Goal: Task Accomplishment & Management: Manage account settings

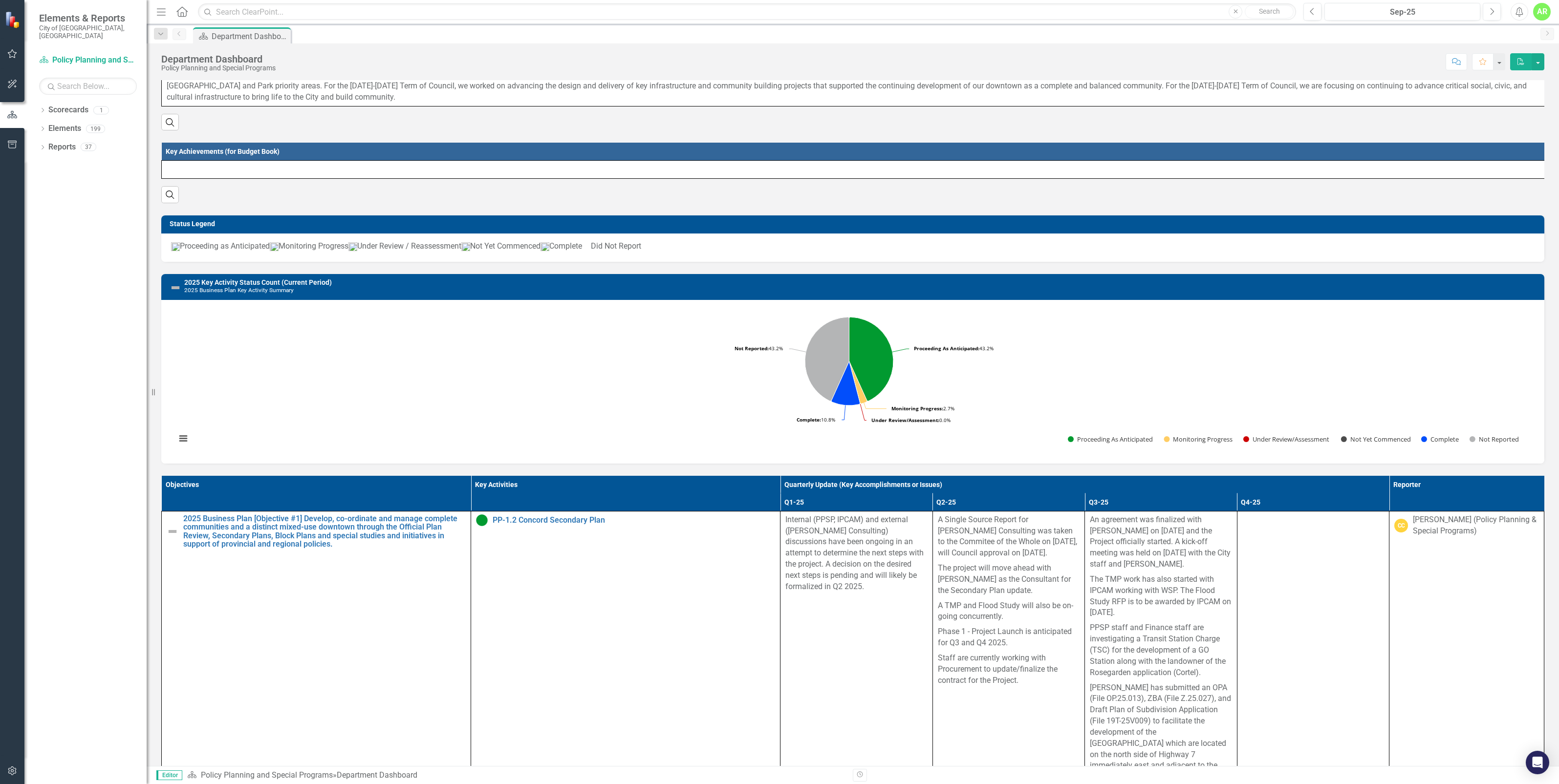
scroll to position [61, 0]
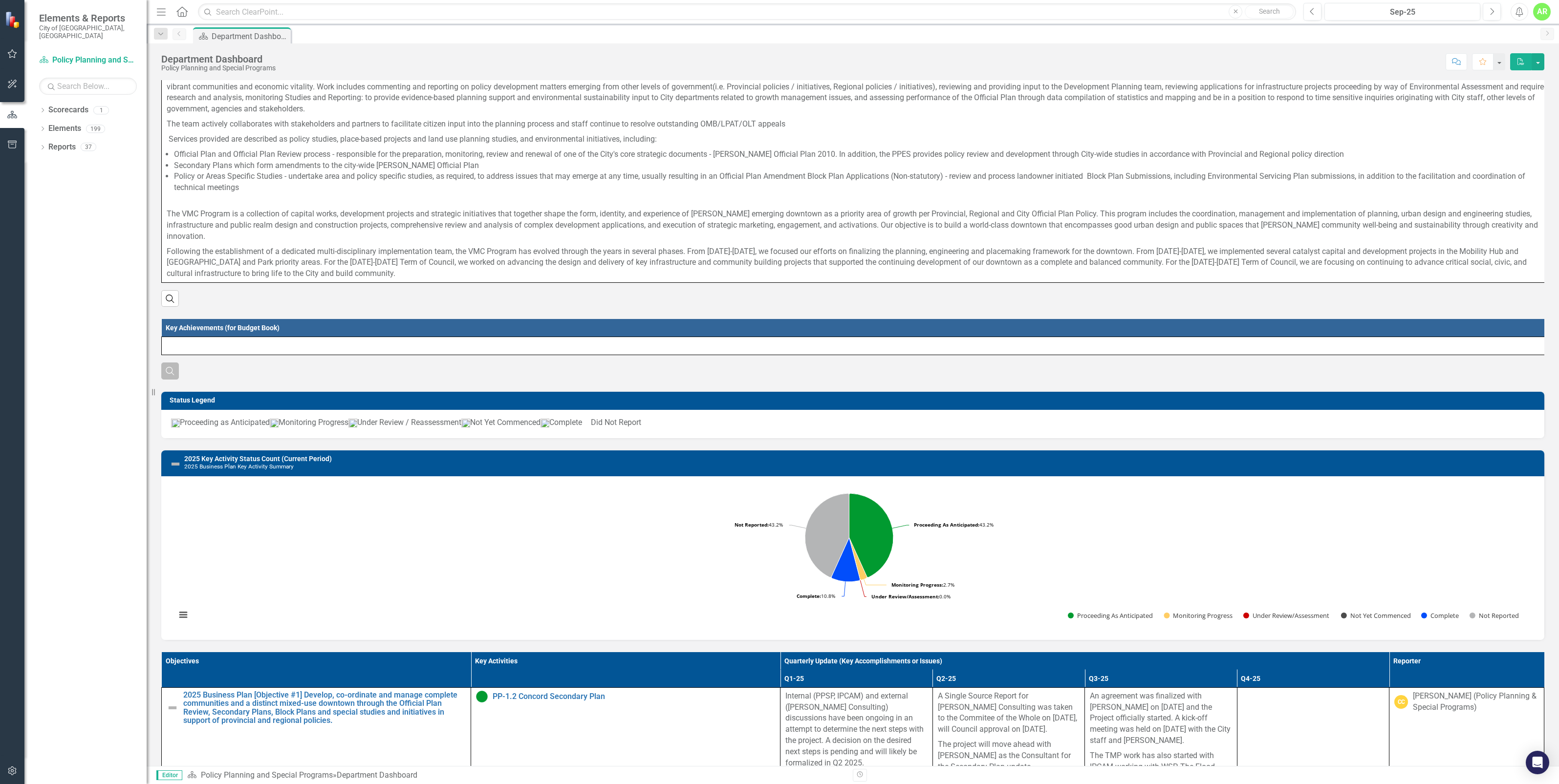
click at [168, 375] on icon "button" at bounding box center [170, 371] width 8 height 8
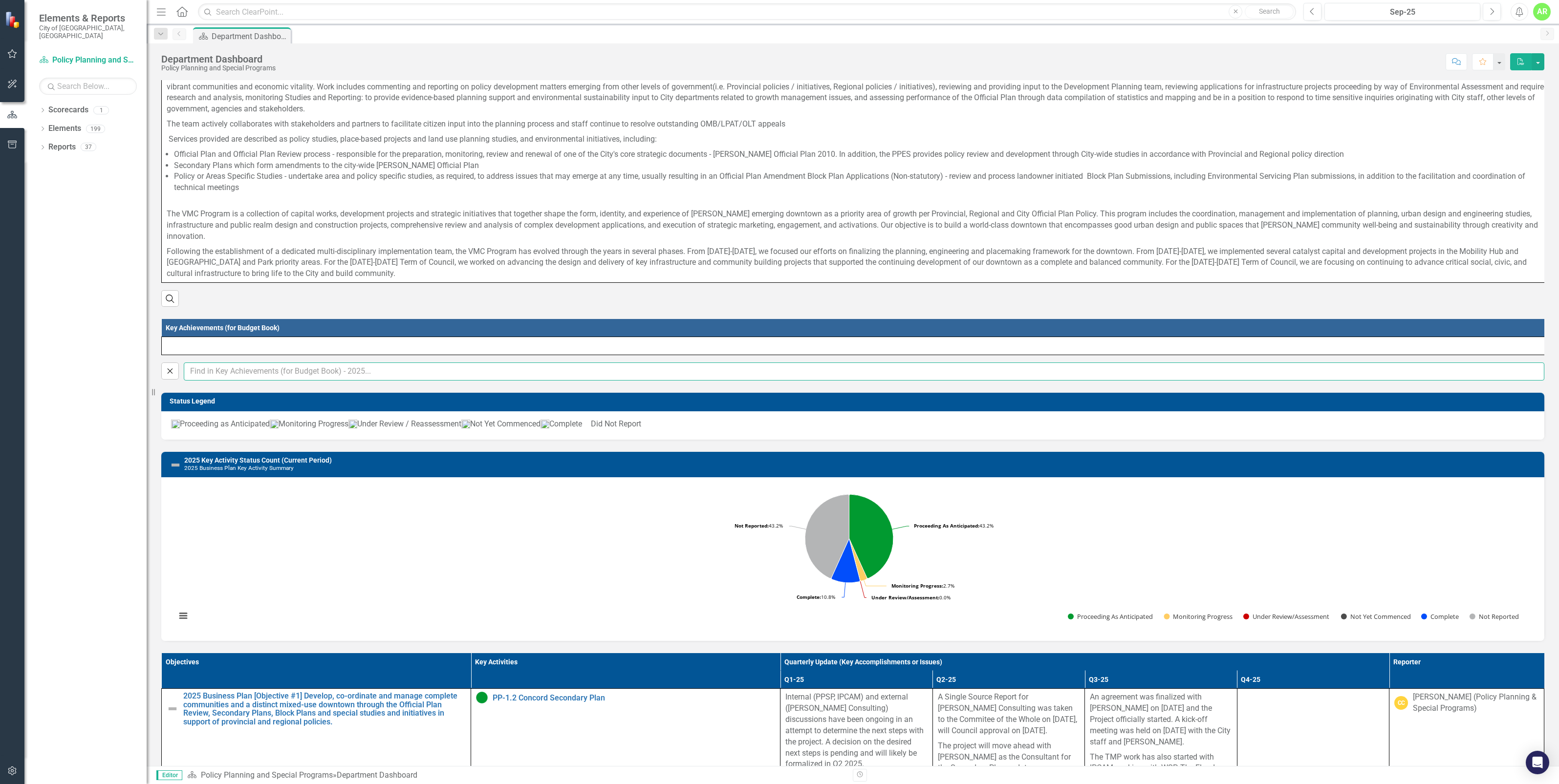
click at [204, 379] on input "text" at bounding box center [864, 372] width 1361 height 18
type input "Anna Rosen"
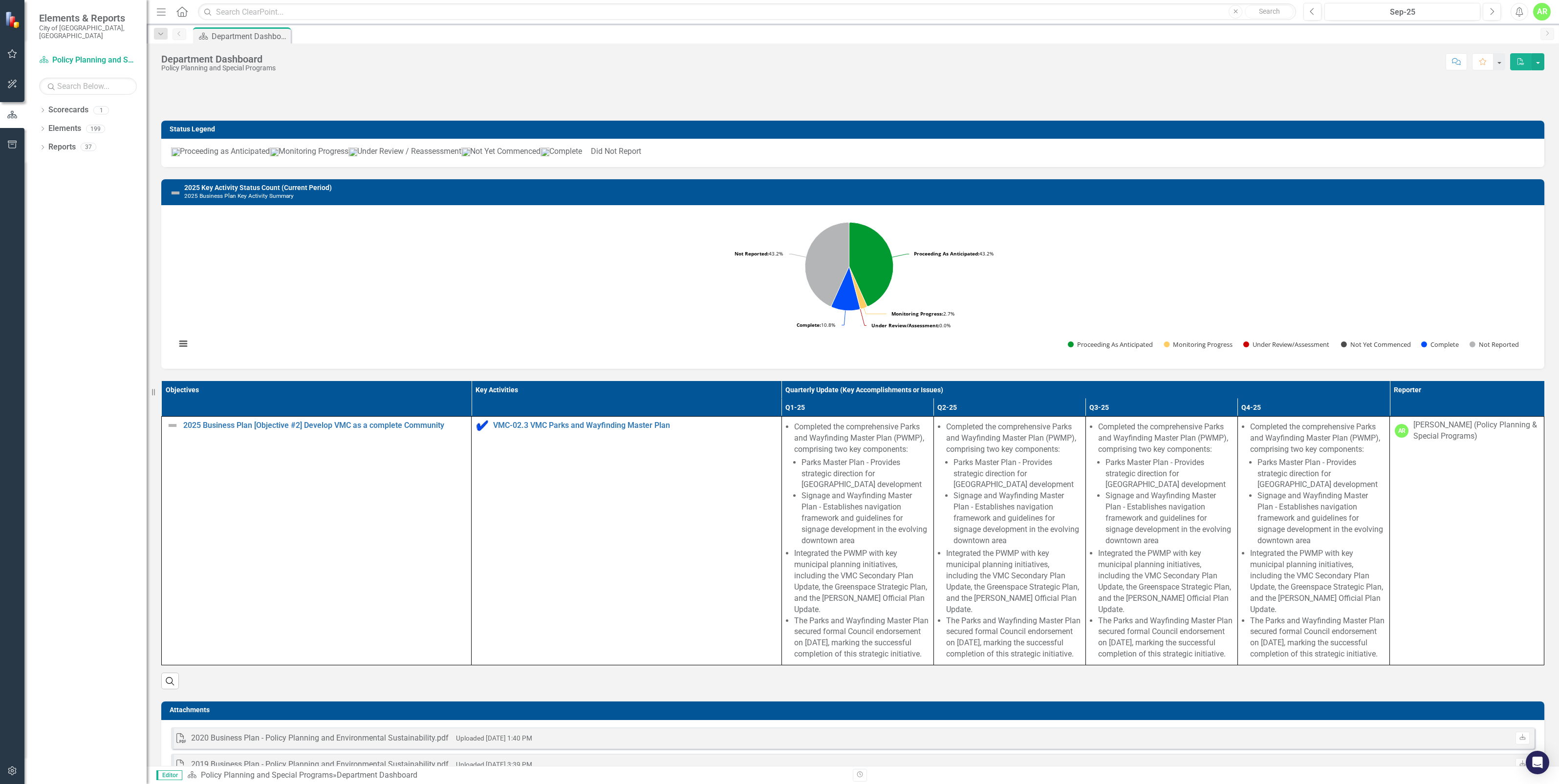
scroll to position [0, 0]
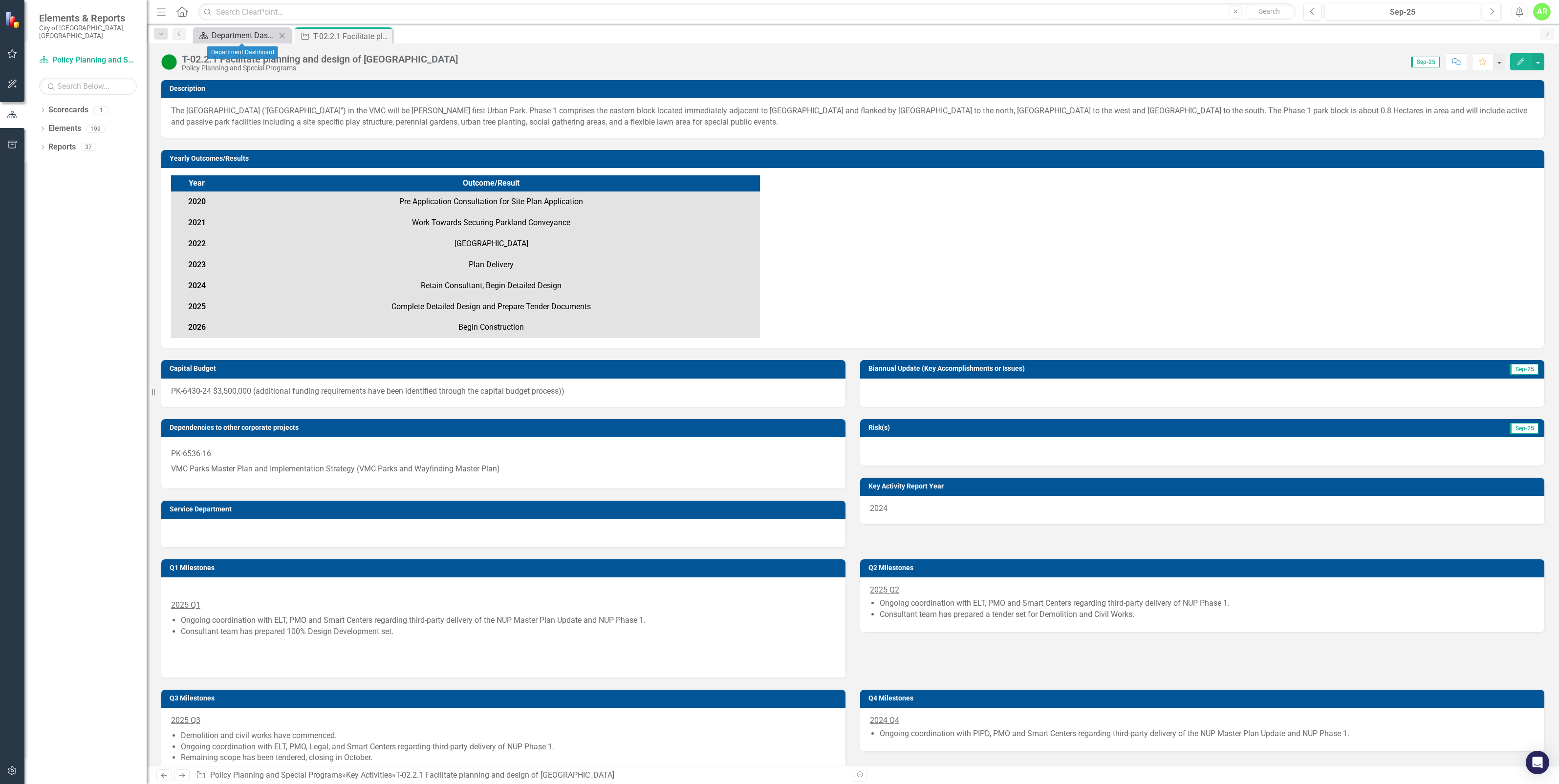
click at [264, 40] on div "Department Dashboard" at bounding box center [243, 35] width 64 height 13
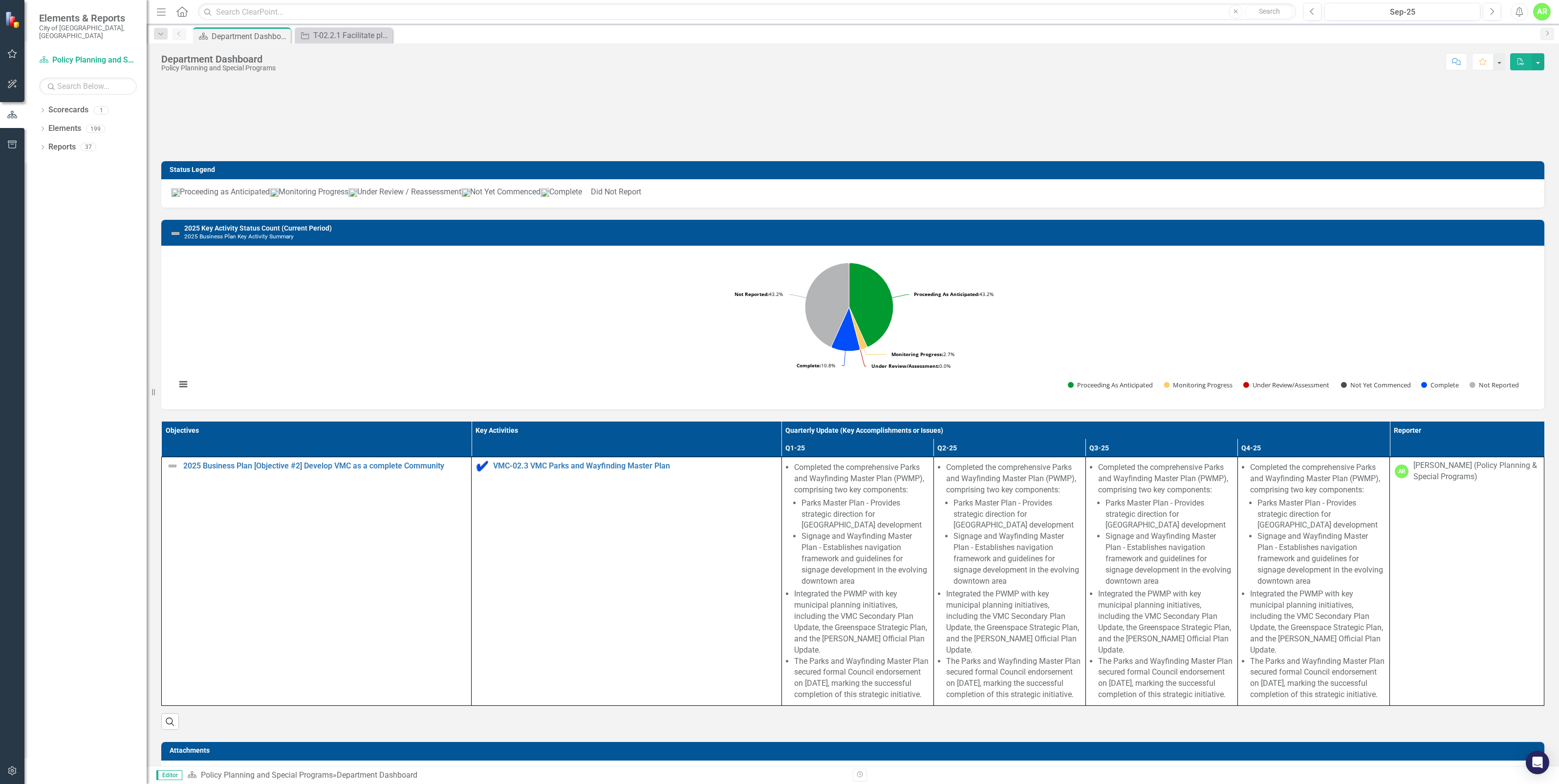
scroll to position [86, 0]
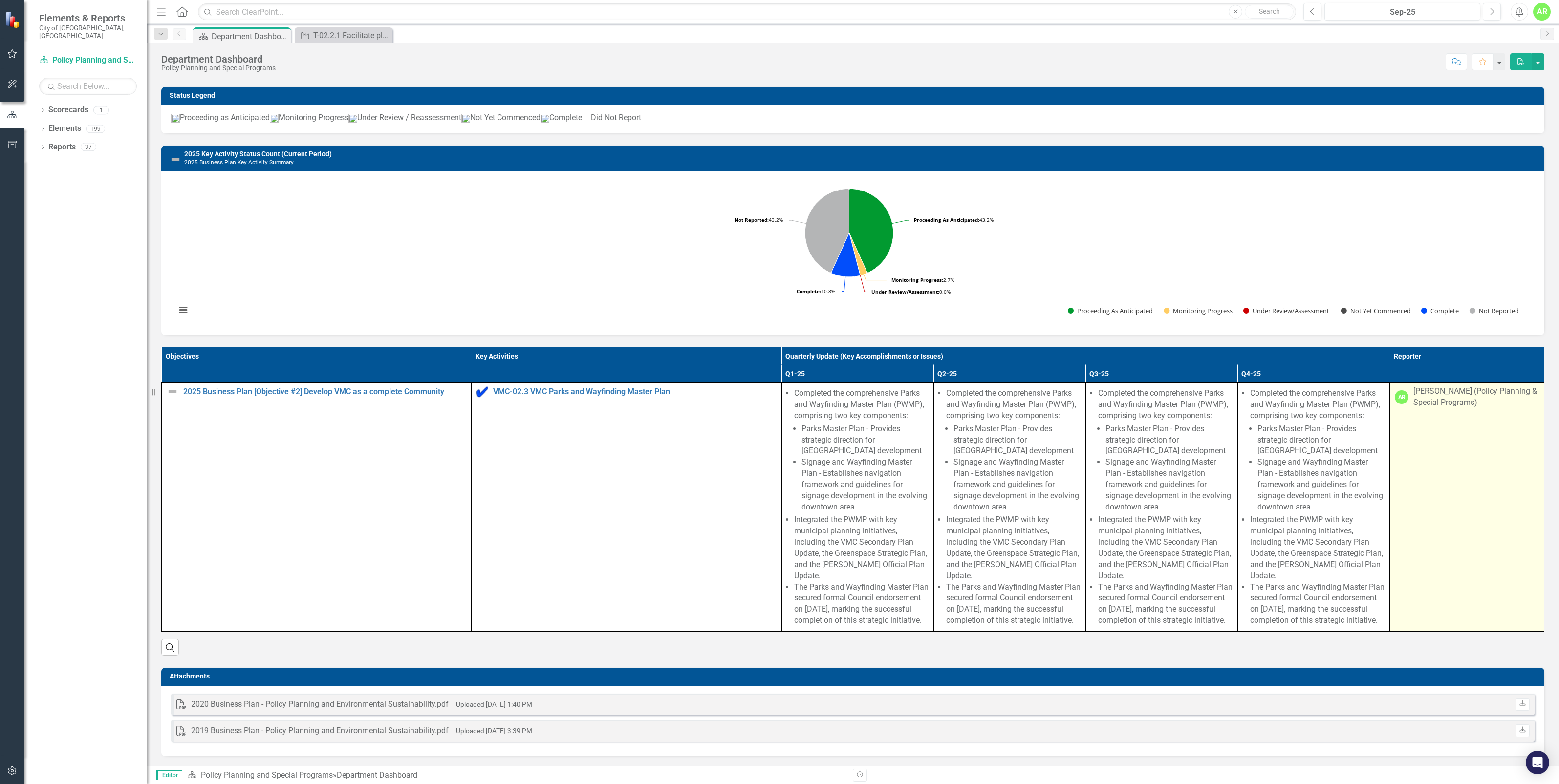
click at [1433, 398] on td "AR Anna Rosen (Policy Planning & Special Programs)" at bounding box center [1467, 507] width 155 height 249
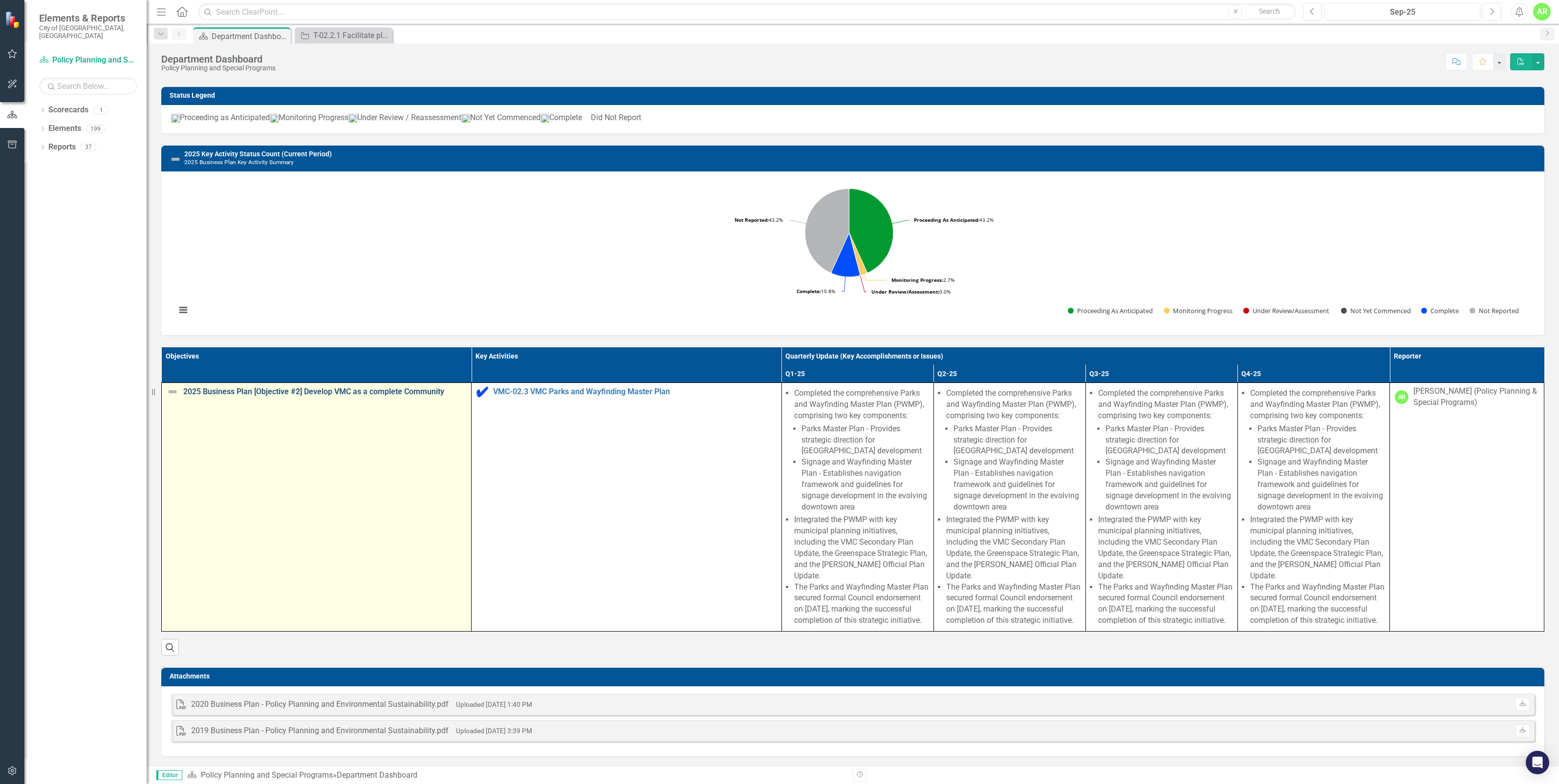
click at [273, 388] on link "2025 Business Plan [Objective #2] Develop VMC as a complete Community" at bounding box center [324, 392] width 283 height 9
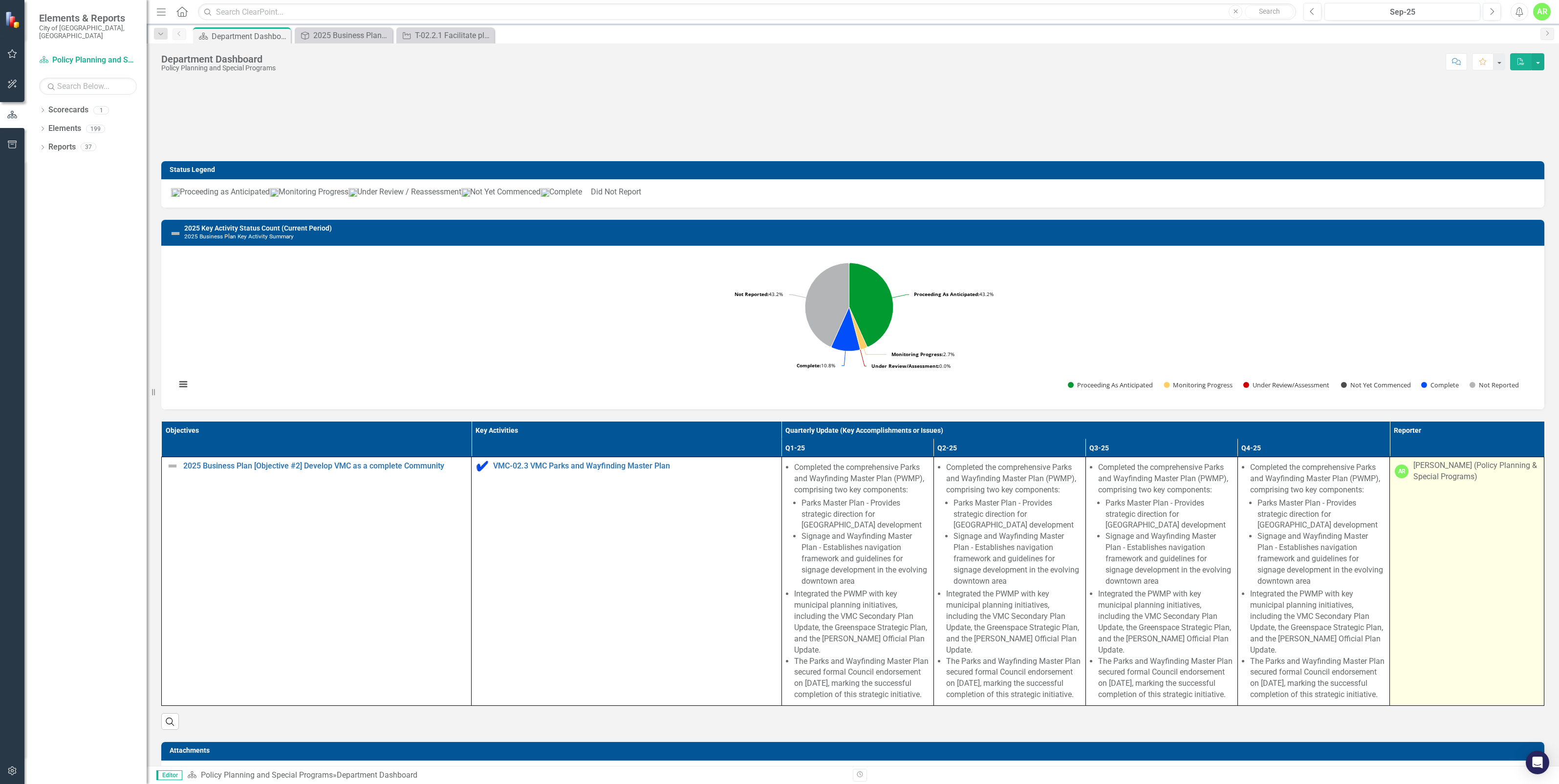
scroll to position [86, 0]
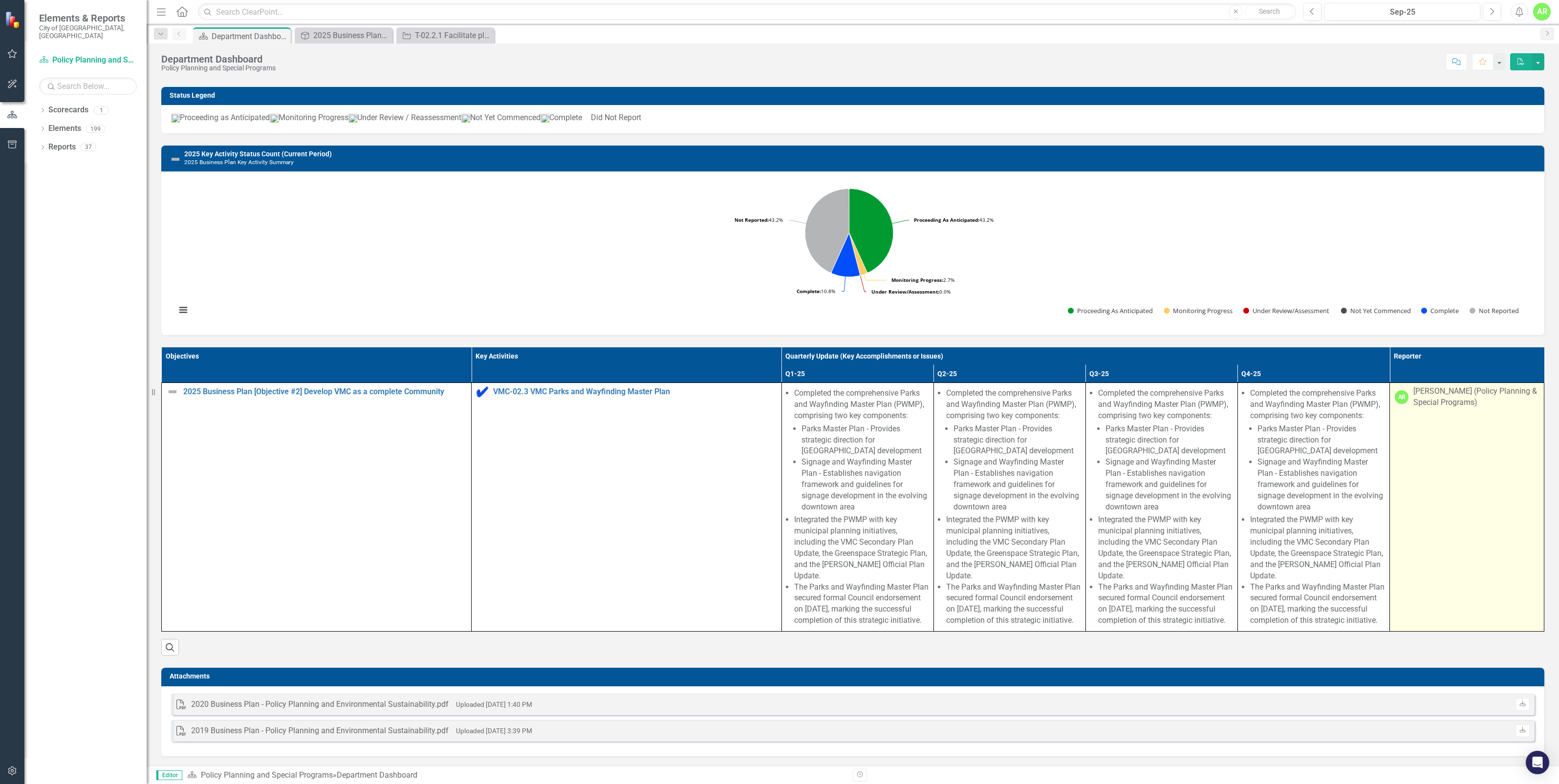
click at [1451, 471] on td "AR Anna Rosen (Policy Planning & Special Programs)" at bounding box center [1467, 507] width 155 height 249
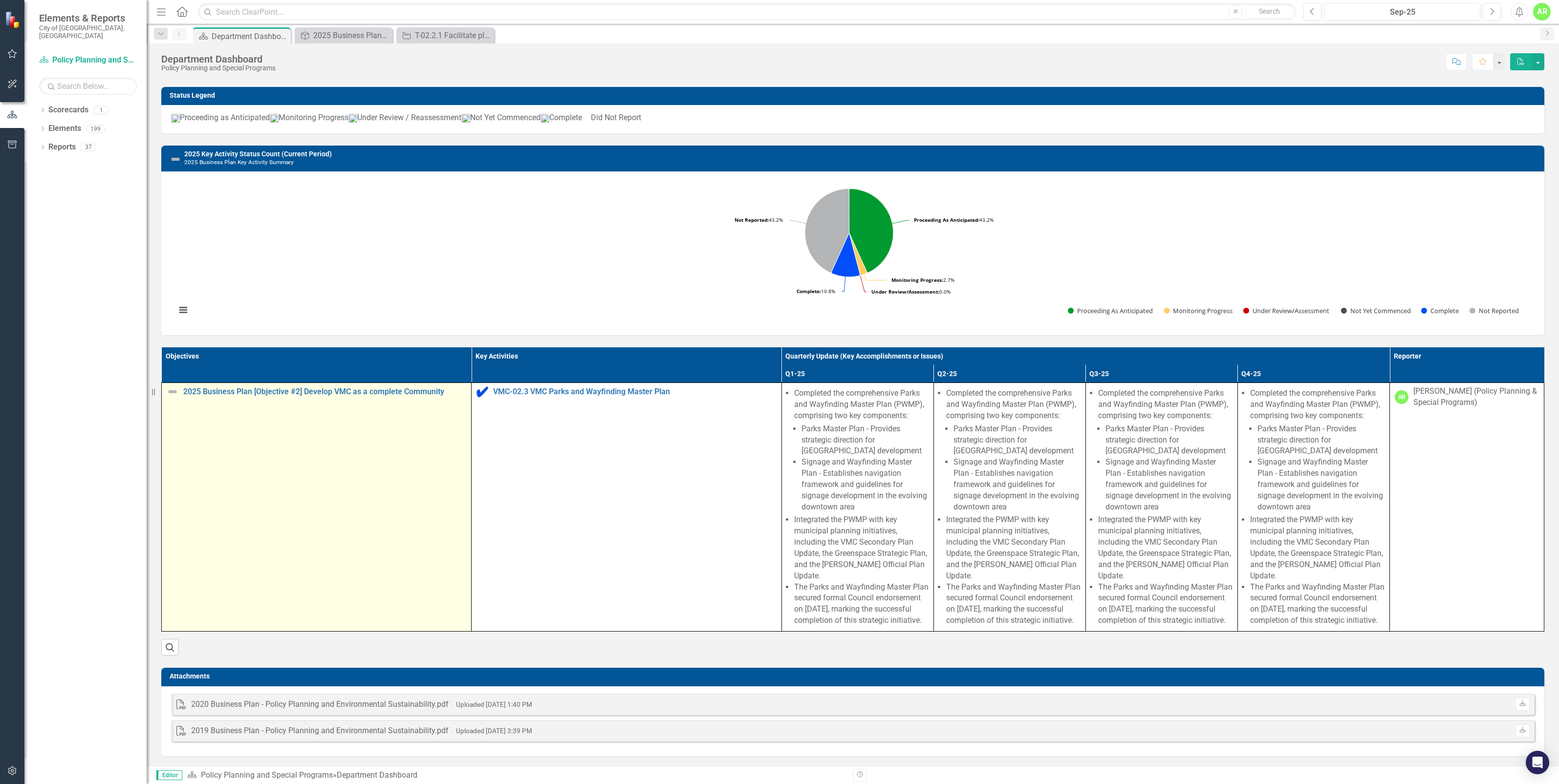
click at [172, 386] on img at bounding box center [172, 392] width 12 height 12
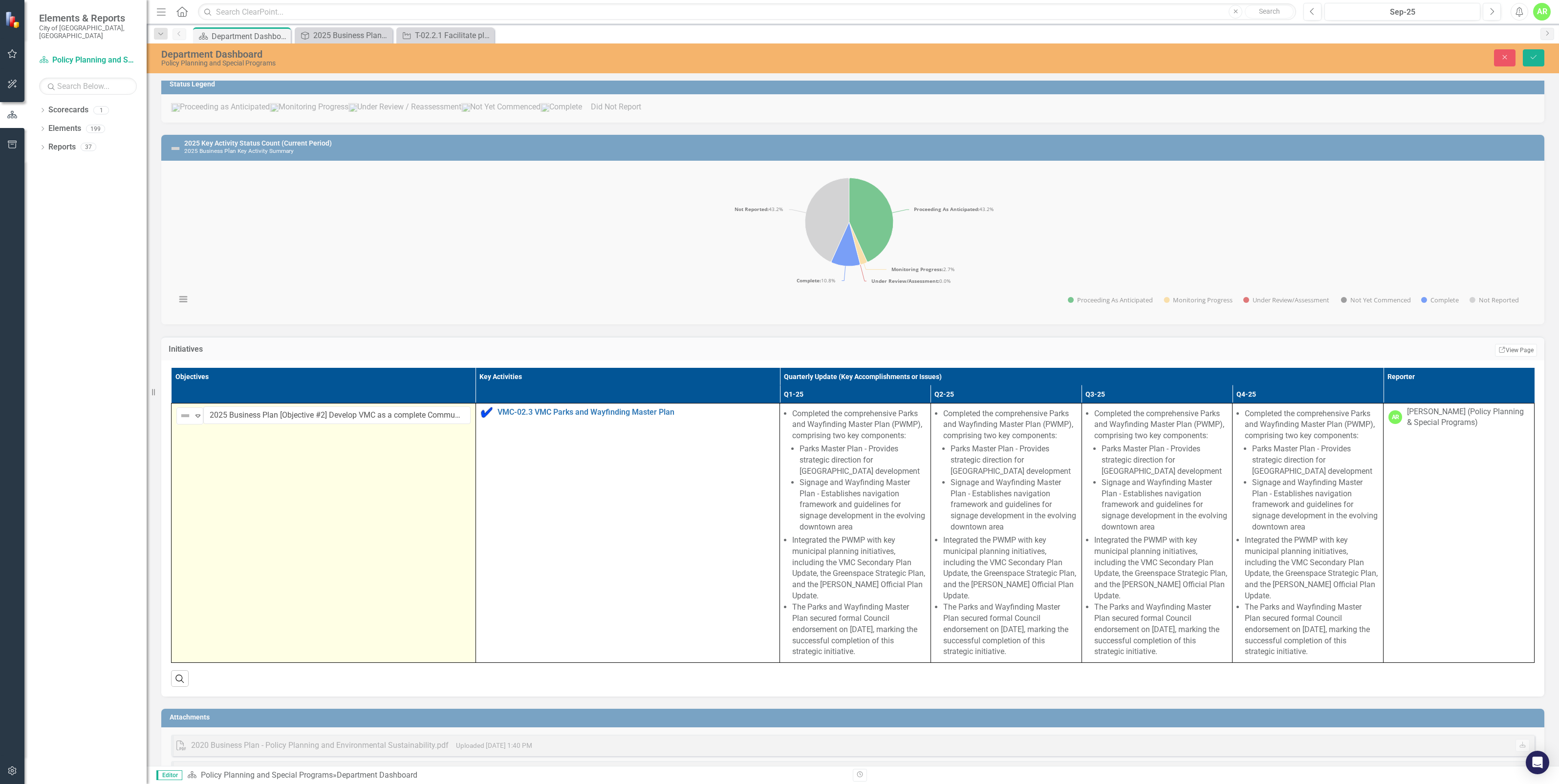
click at [1423, 55] on div "Close Save" at bounding box center [1265, 58] width 573 height 17
click at [1526, 57] on button "Save" at bounding box center [1534, 58] width 22 height 17
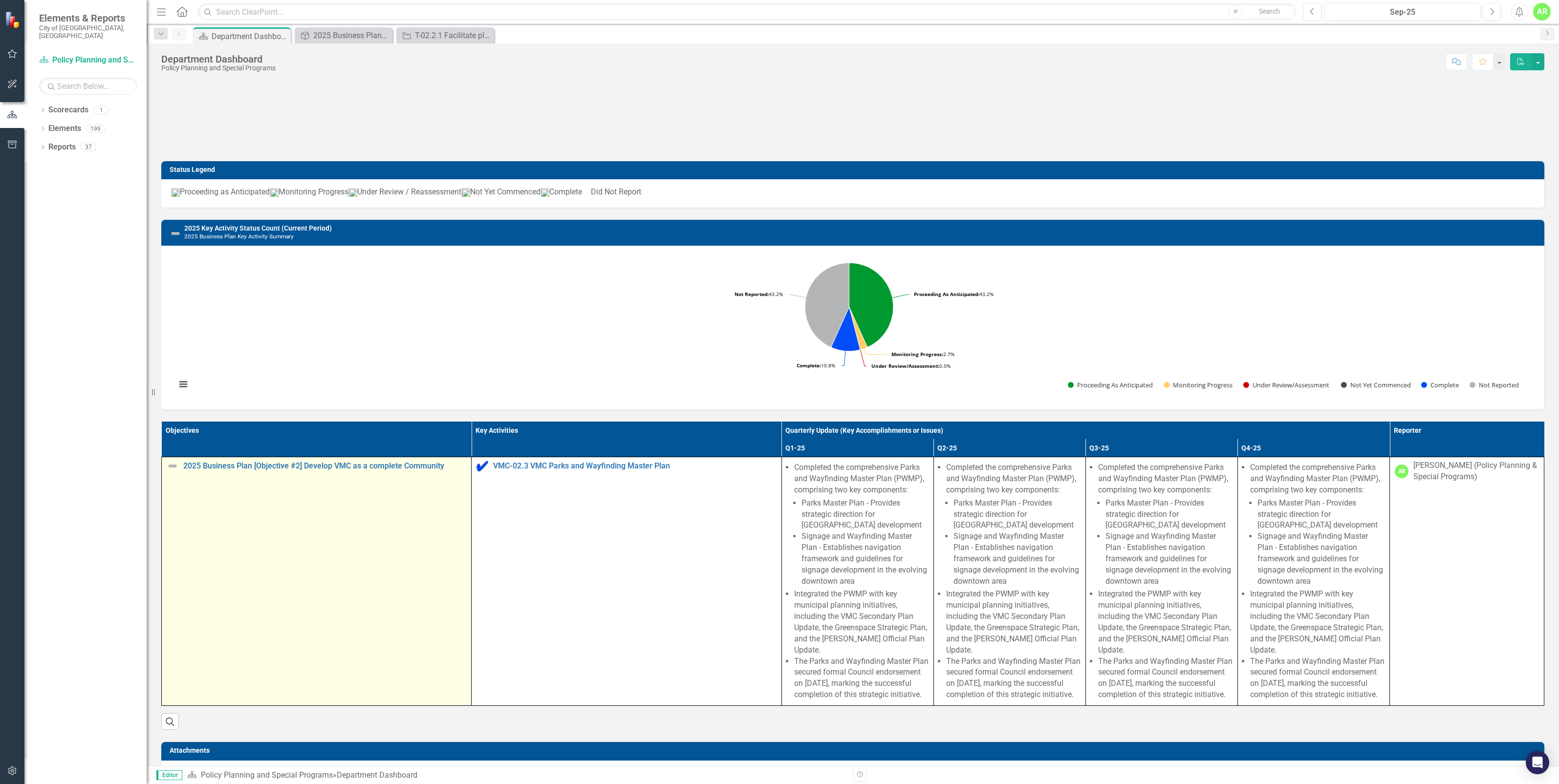
click at [174, 466] on img at bounding box center [172, 466] width 12 height 12
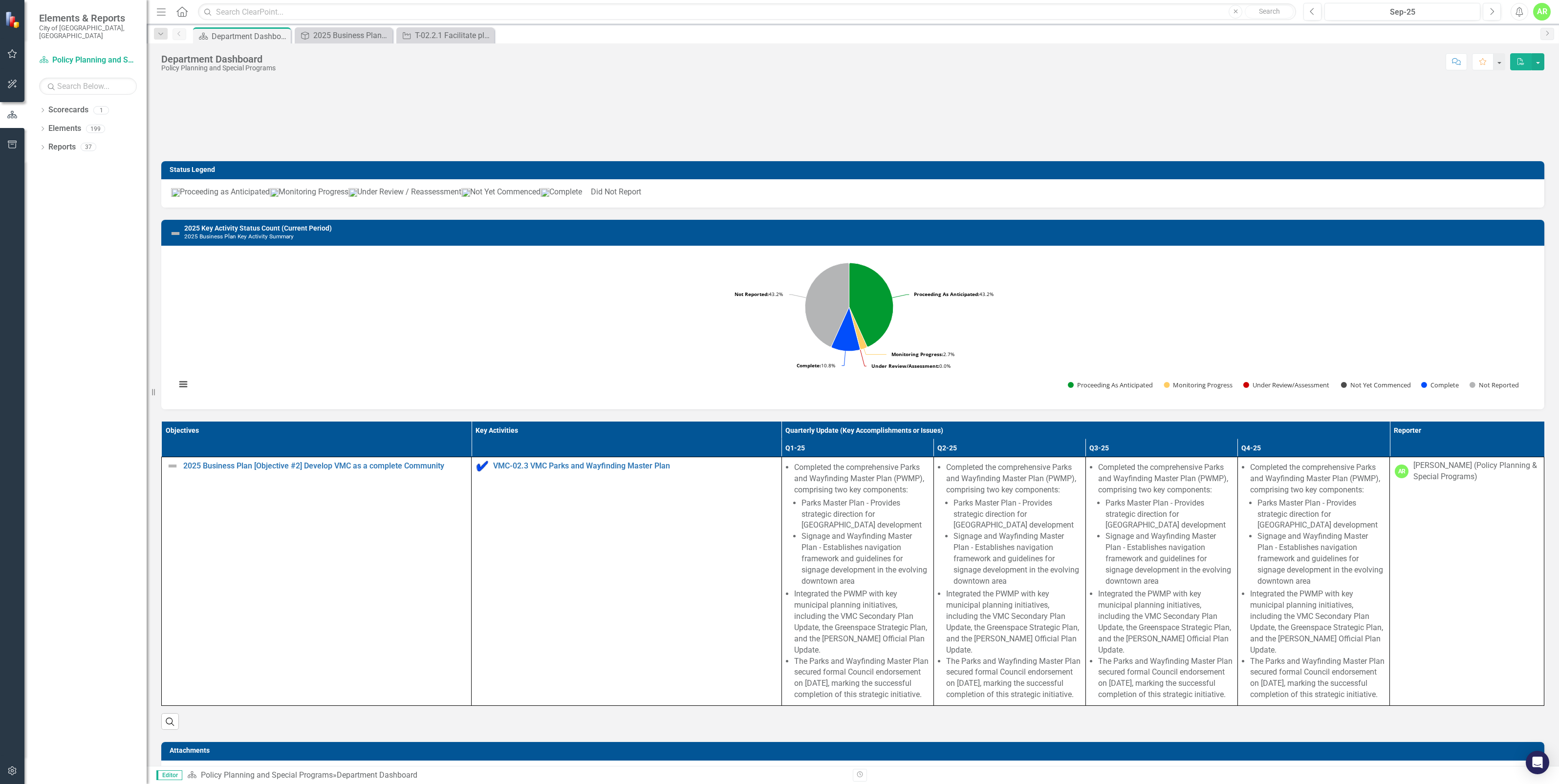
click at [175, 232] on img at bounding box center [176, 233] width 12 height 12
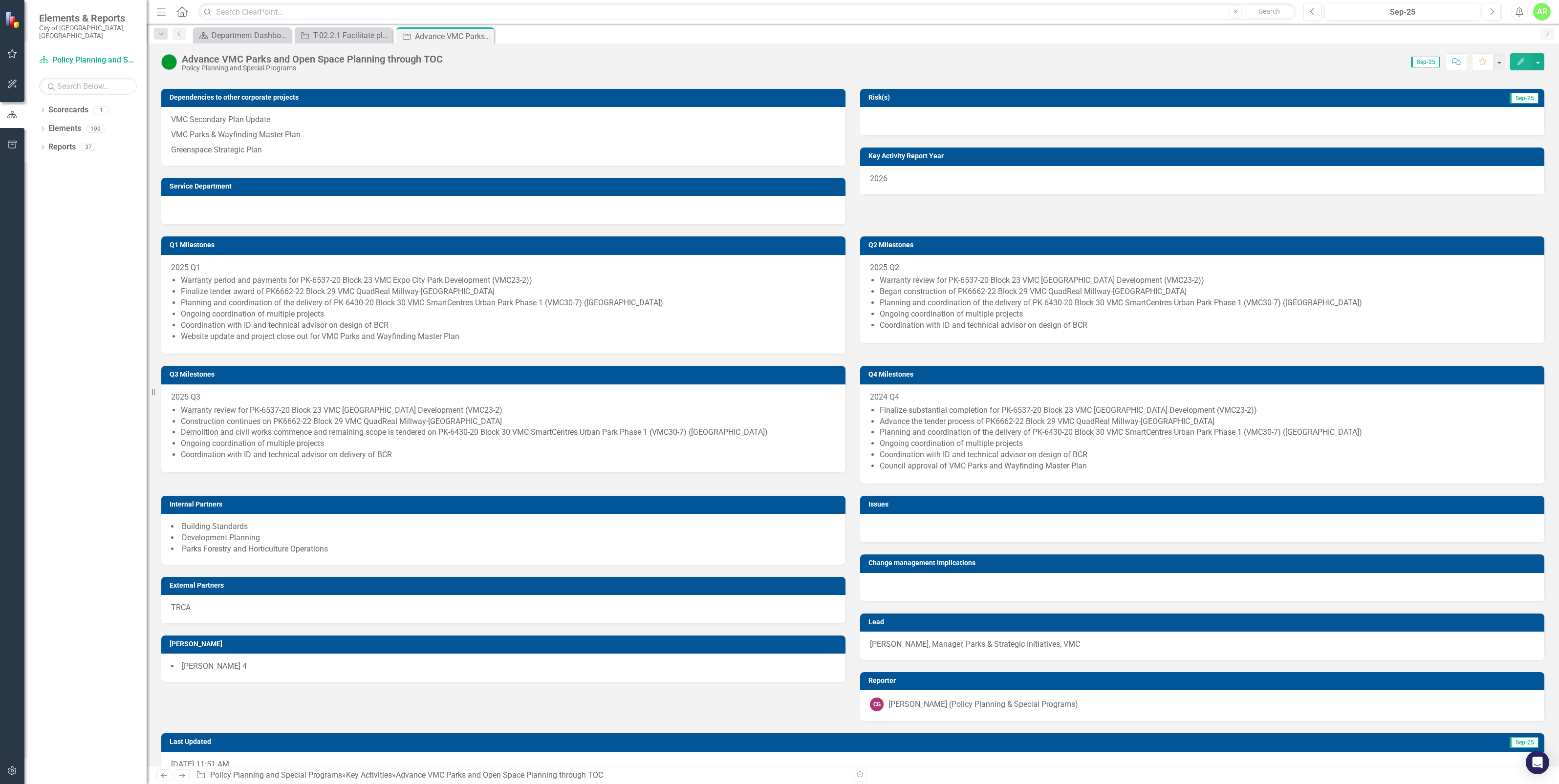
scroll to position [323, 0]
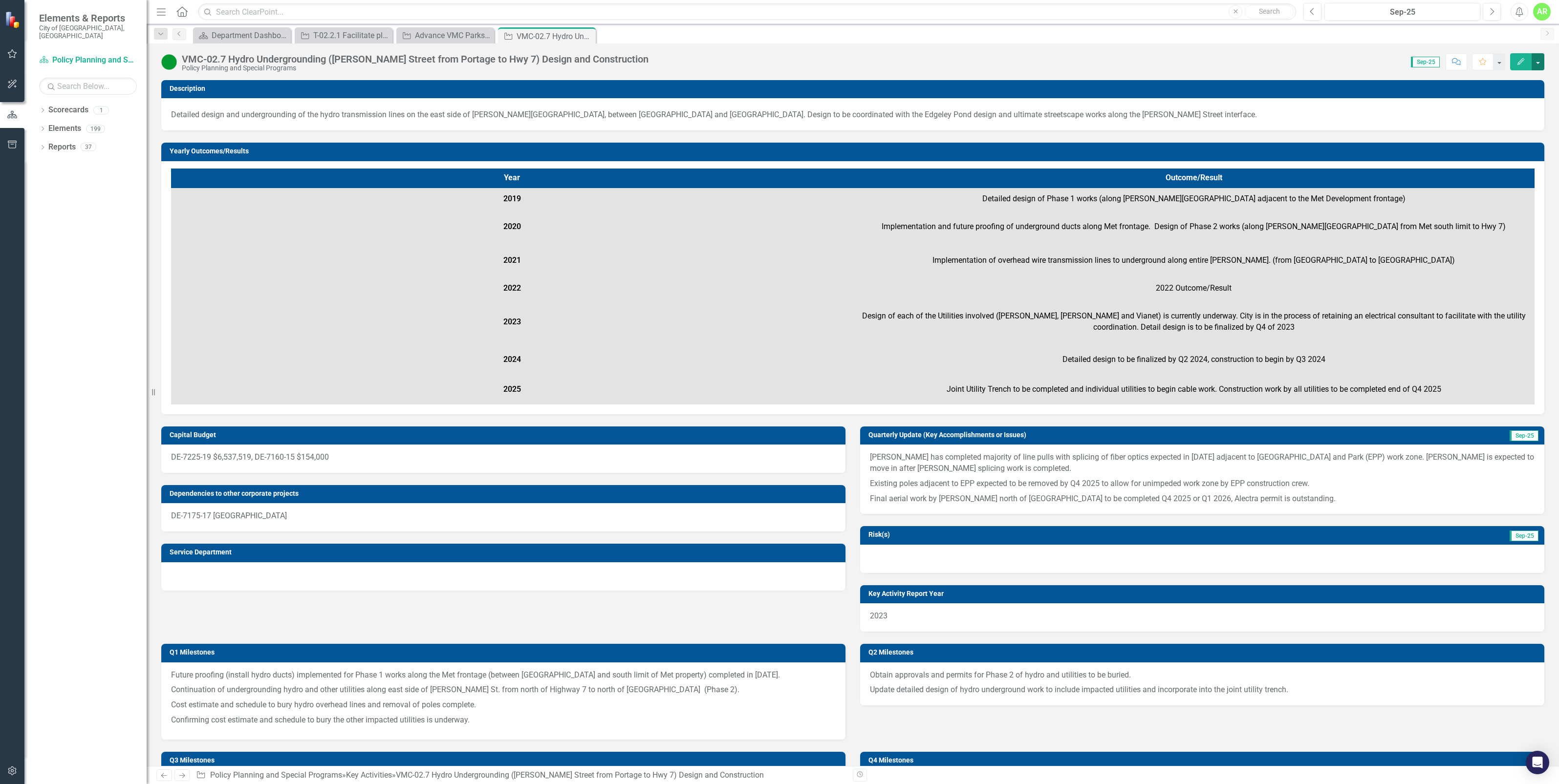
click at [1540, 62] on button "button" at bounding box center [1537, 62] width 13 height 17
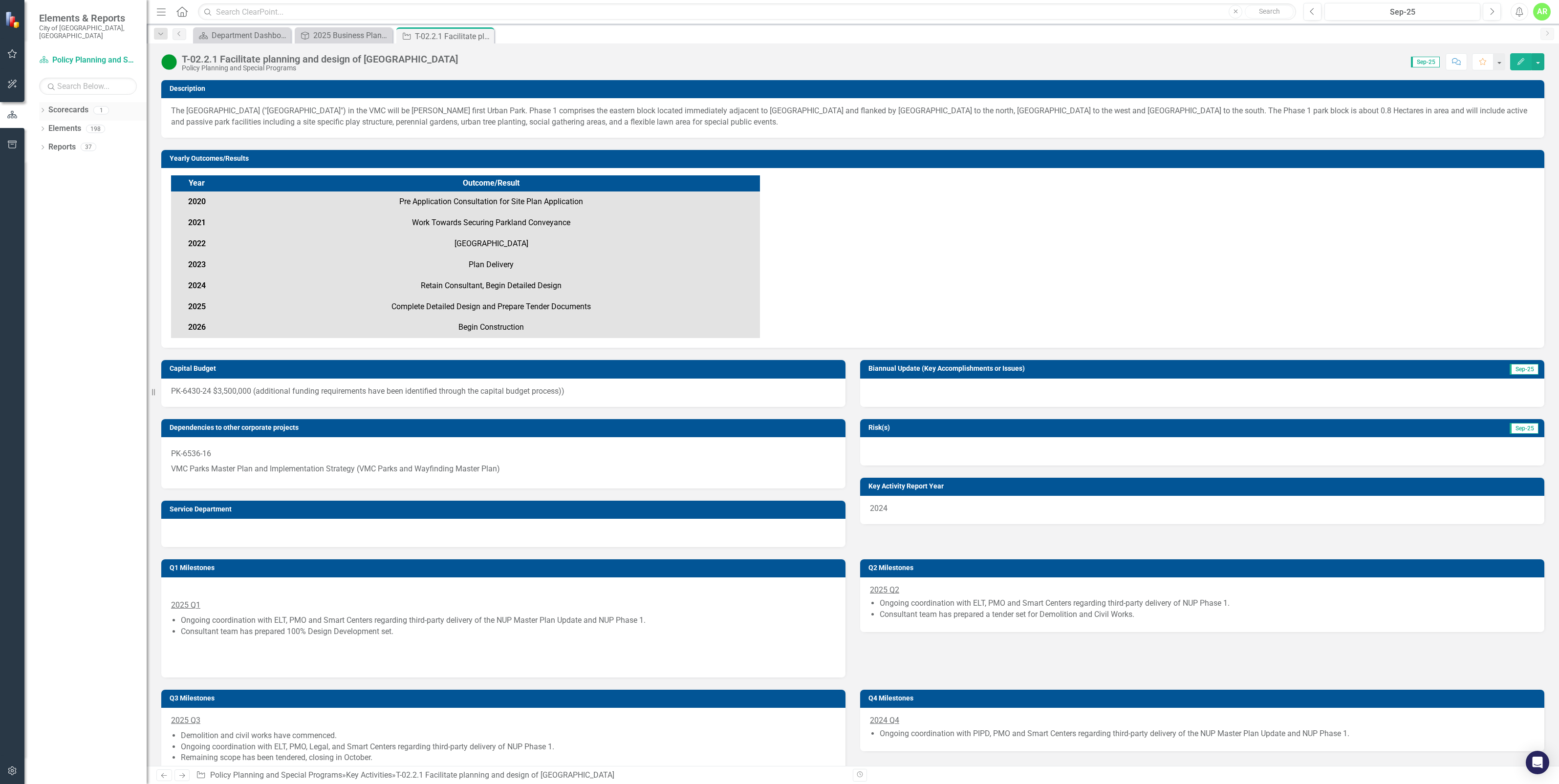
click at [40, 109] on icon "Dropdown" at bounding box center [43, 111] width 7 height 5
click at [42, 145] on icon "Dropdown" at bounding box center [43, 148] width 7 height 5
click at [38, 252] on div "Dropdown Scorecards 1 Policy Planning and Special Programs Dropdown Elements 19…" at bounding box center [85, 443] width 122 height 682
click at [42, 257] on icon "Dropdown" at bounding box center [43, 259] width 7 height 5
click at [1541, 10] on div "AR" at bounding box center [1541, 12] width 18 height 18
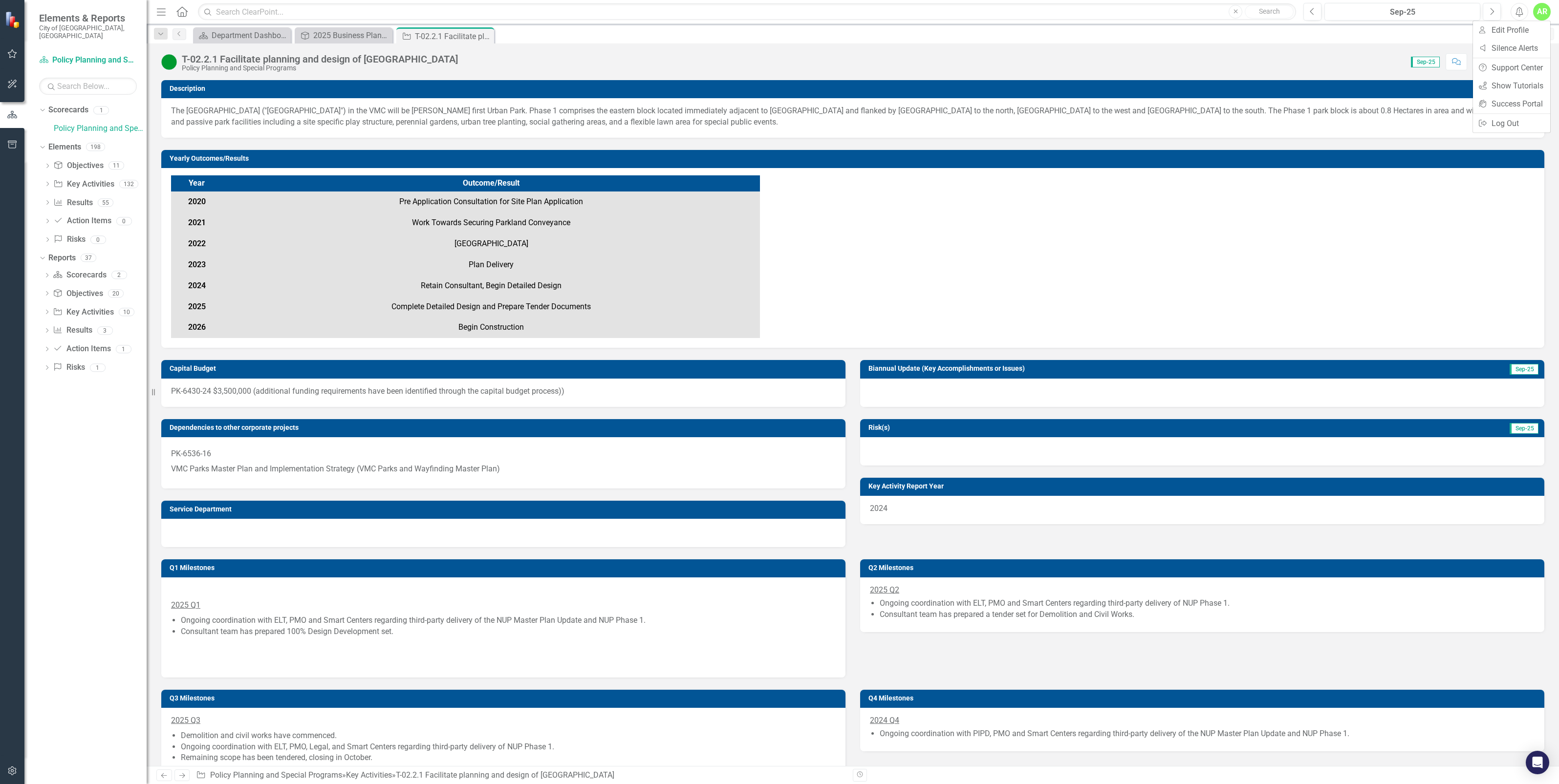
click at [1329, 253] on div "Year Outcome/Result 2020 Pre Application Consultation for Site Plan Application…" at bounding box center [853, 257] width 1363 height 163
click at [168, 61] on img at bounding box center [169, 62] width 16 height 16
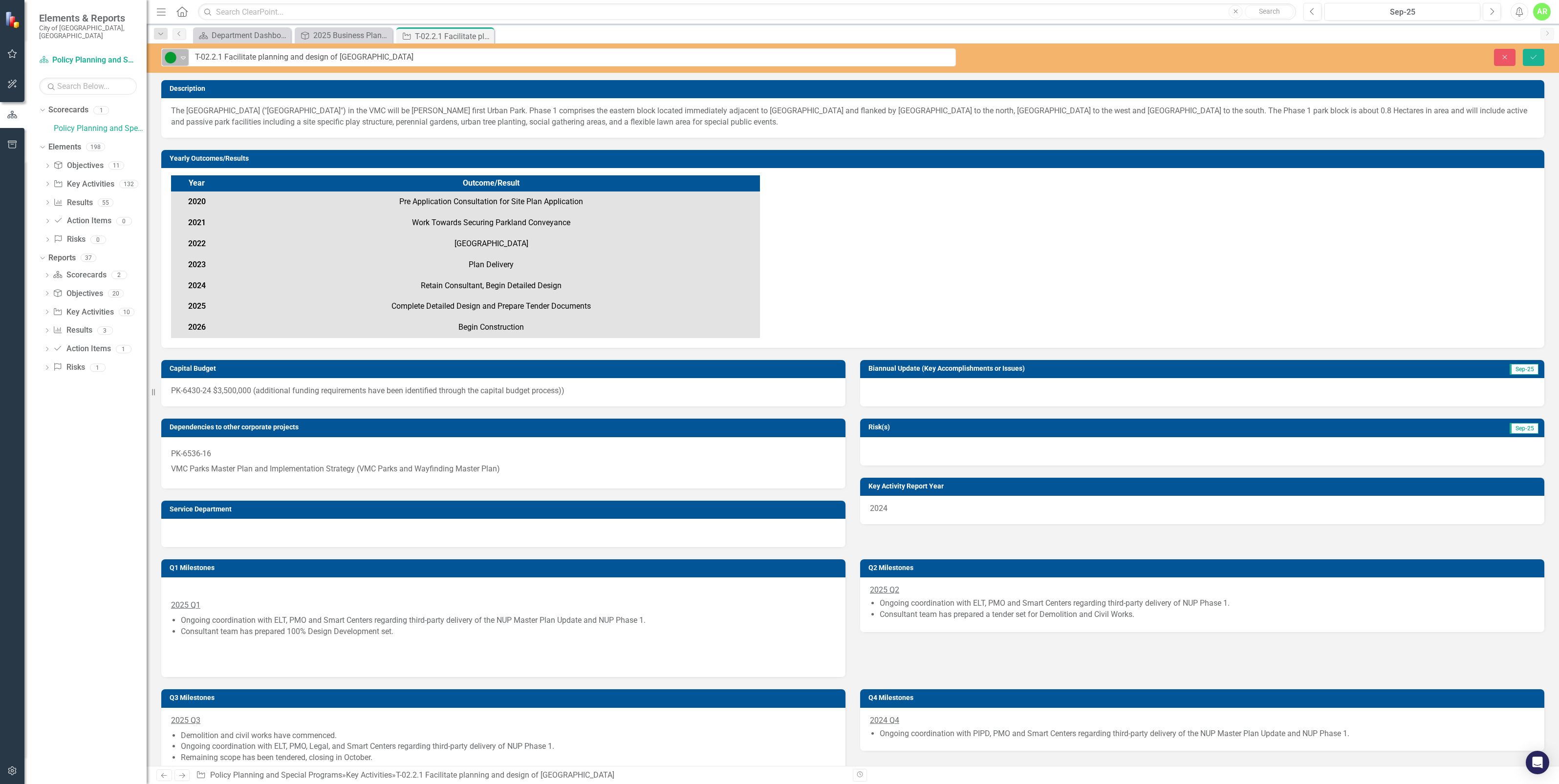
click at [185, 59] on icon "Expand" at bounding box center [183, 57] width 10 height 8
click at [889, 269] on div "Year Outcome/Result 2020 Pre Application Consultation for Site Plan Application…" at bounding box center [853, 257] width 1363 height 163
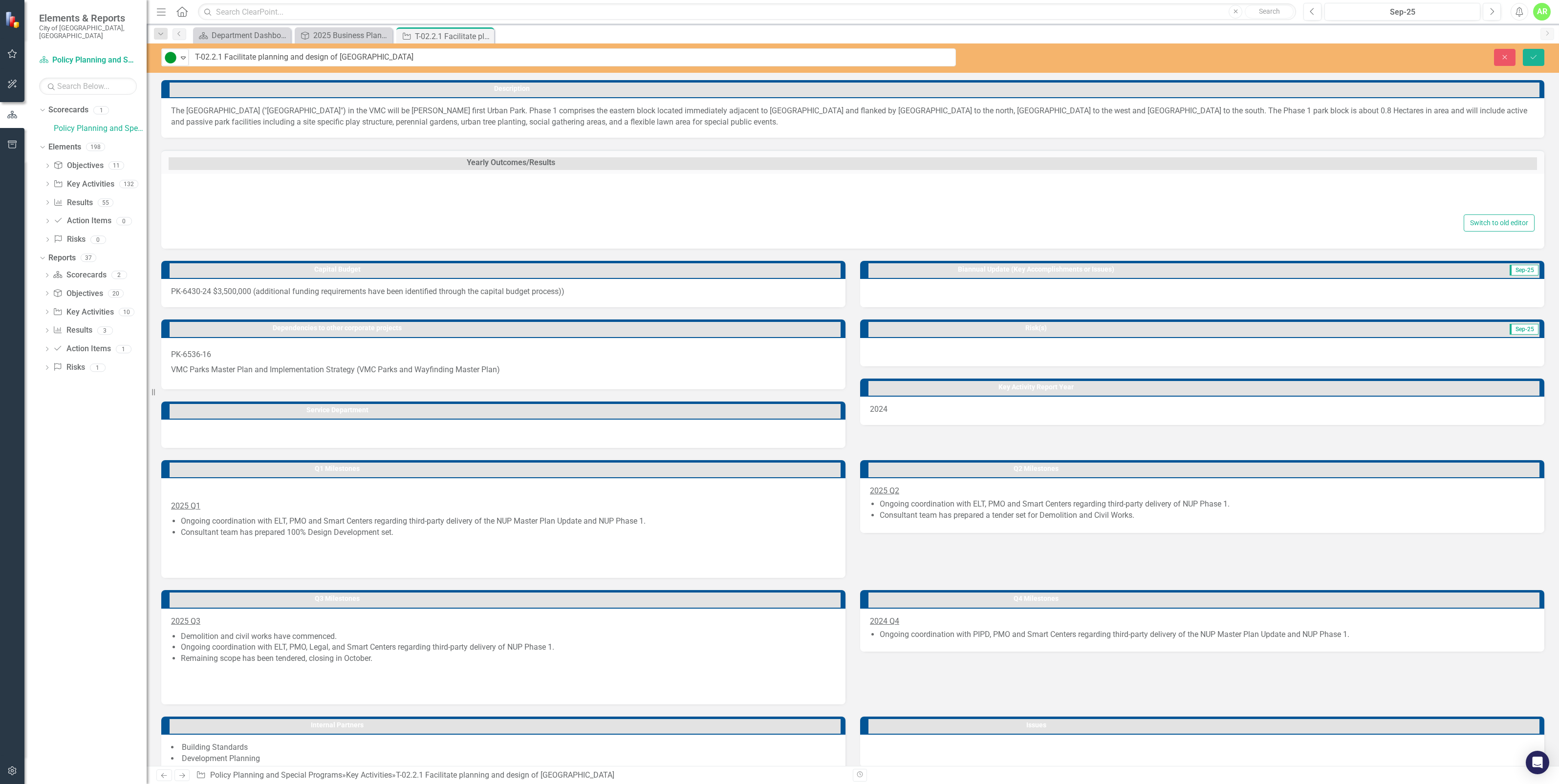
type textarea "<div id="table"> <table style="width: 43.1946%; height: 134.4px;"> <tbody> <tr …"
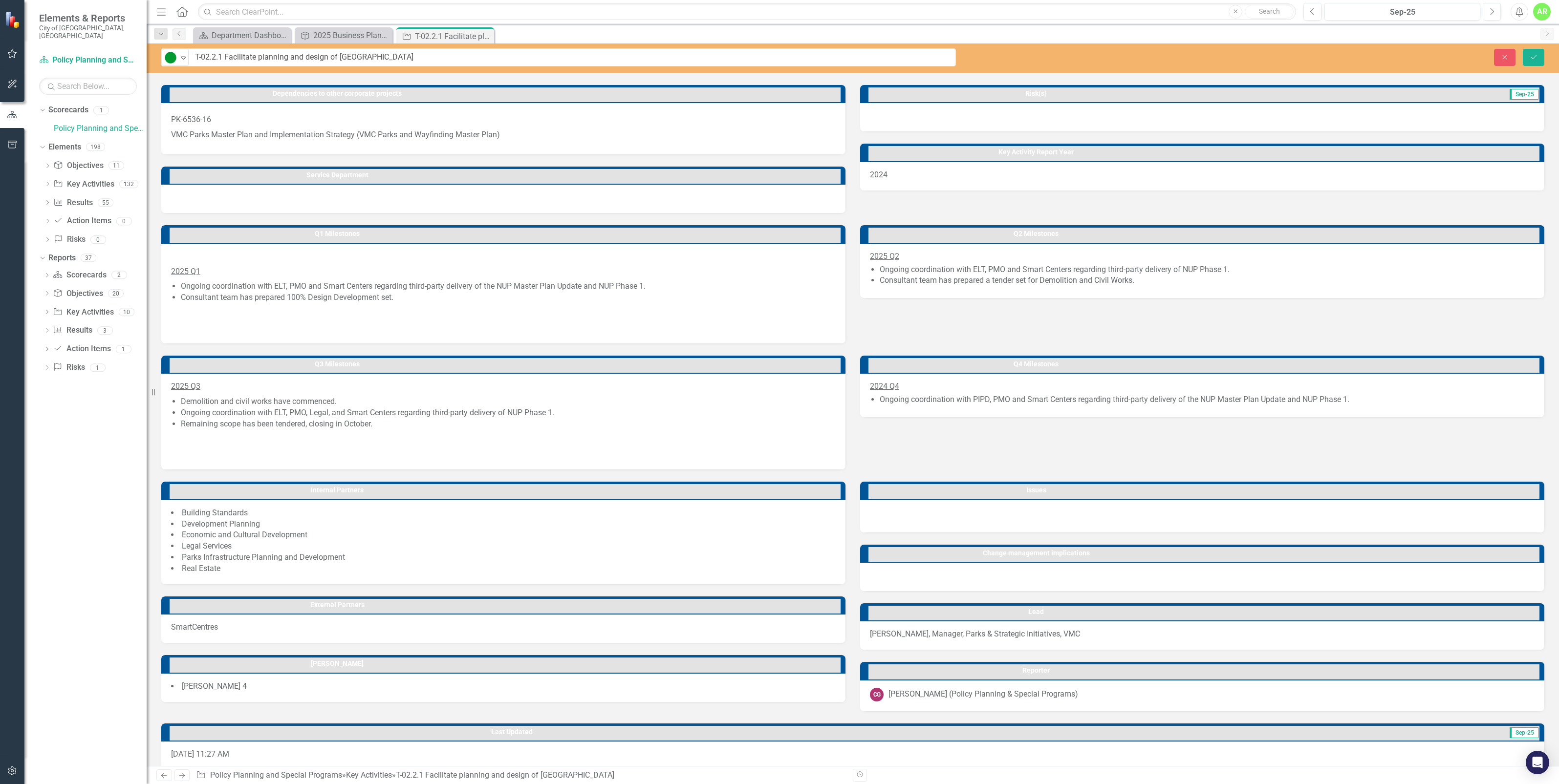
scroll to position [477, 0]
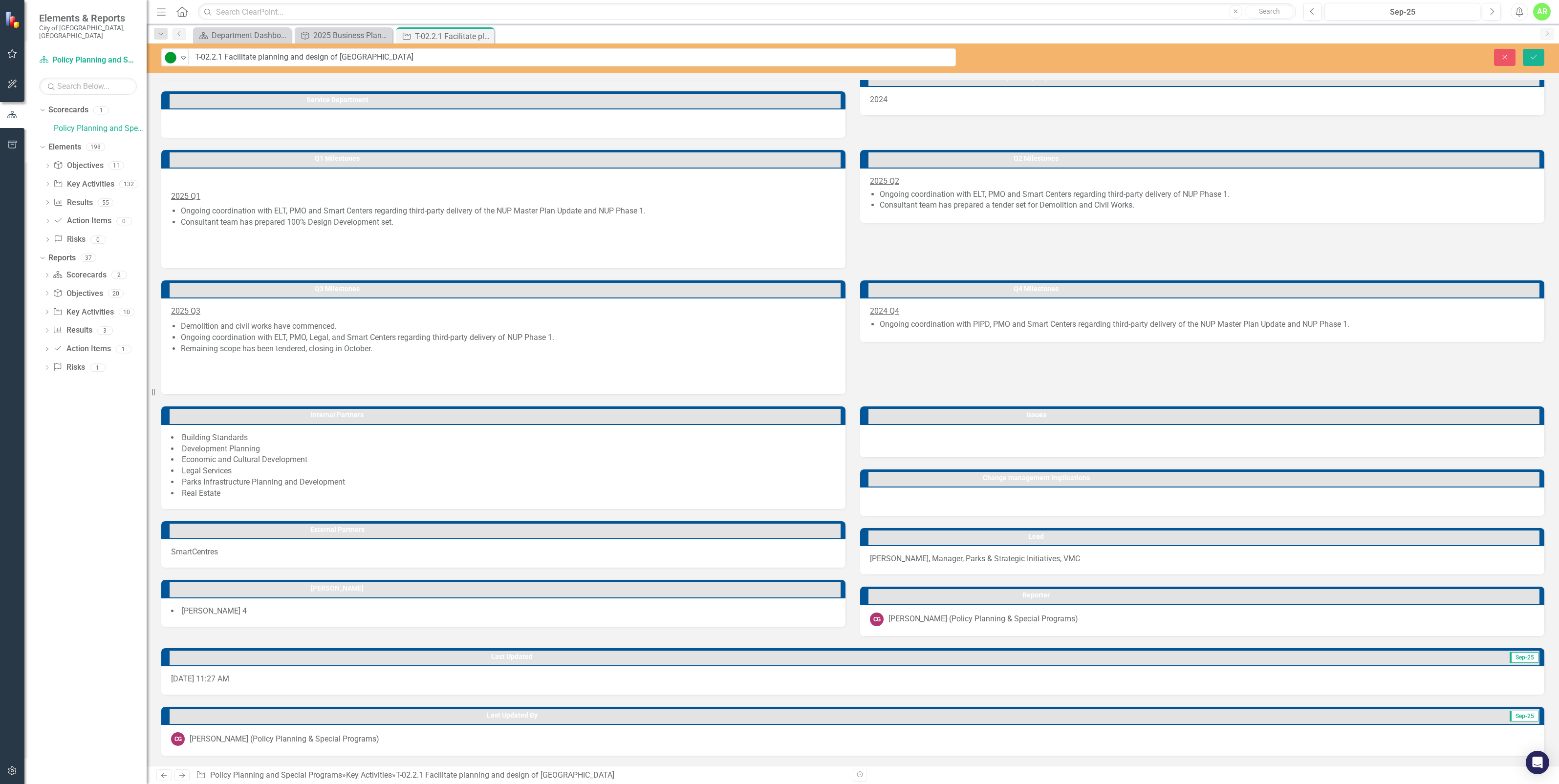
click at [111, 431] on div "Dropdown Scorecards 1 Policy Planning and Special Programs Dropdown Elements 19…" at bounding box center [85, 443] width 122 height 682
click at [76, 216] on link "Action Item Action Items" at bounding box center [82, 221] width 58 height 11
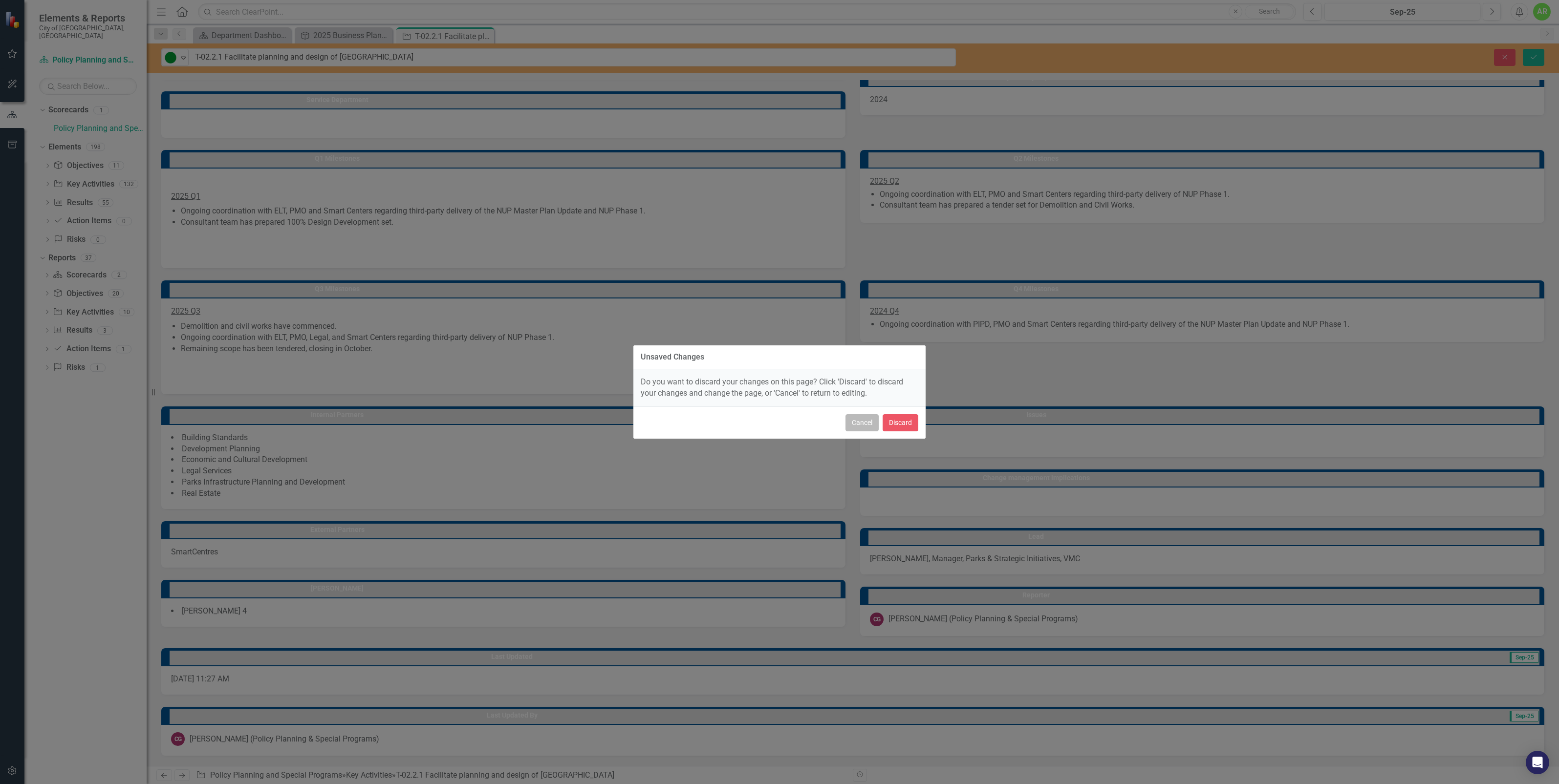
click at [853, 423] on button "Cancel" at bounding box center [862, 423] width 33 height 17
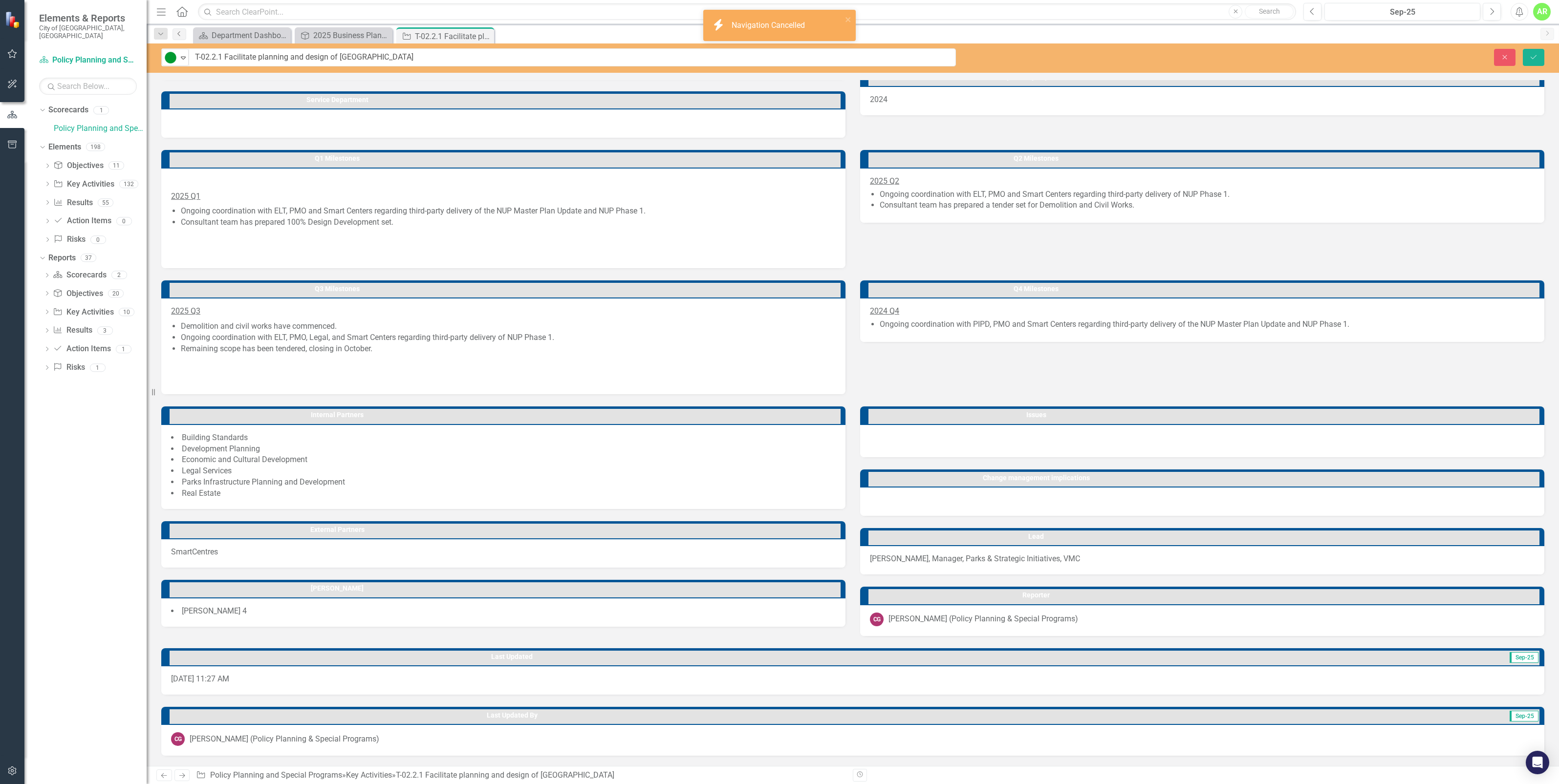
click at [177, 33] on icon "Previous" at bounding box center [179, 33] width 8 height 6
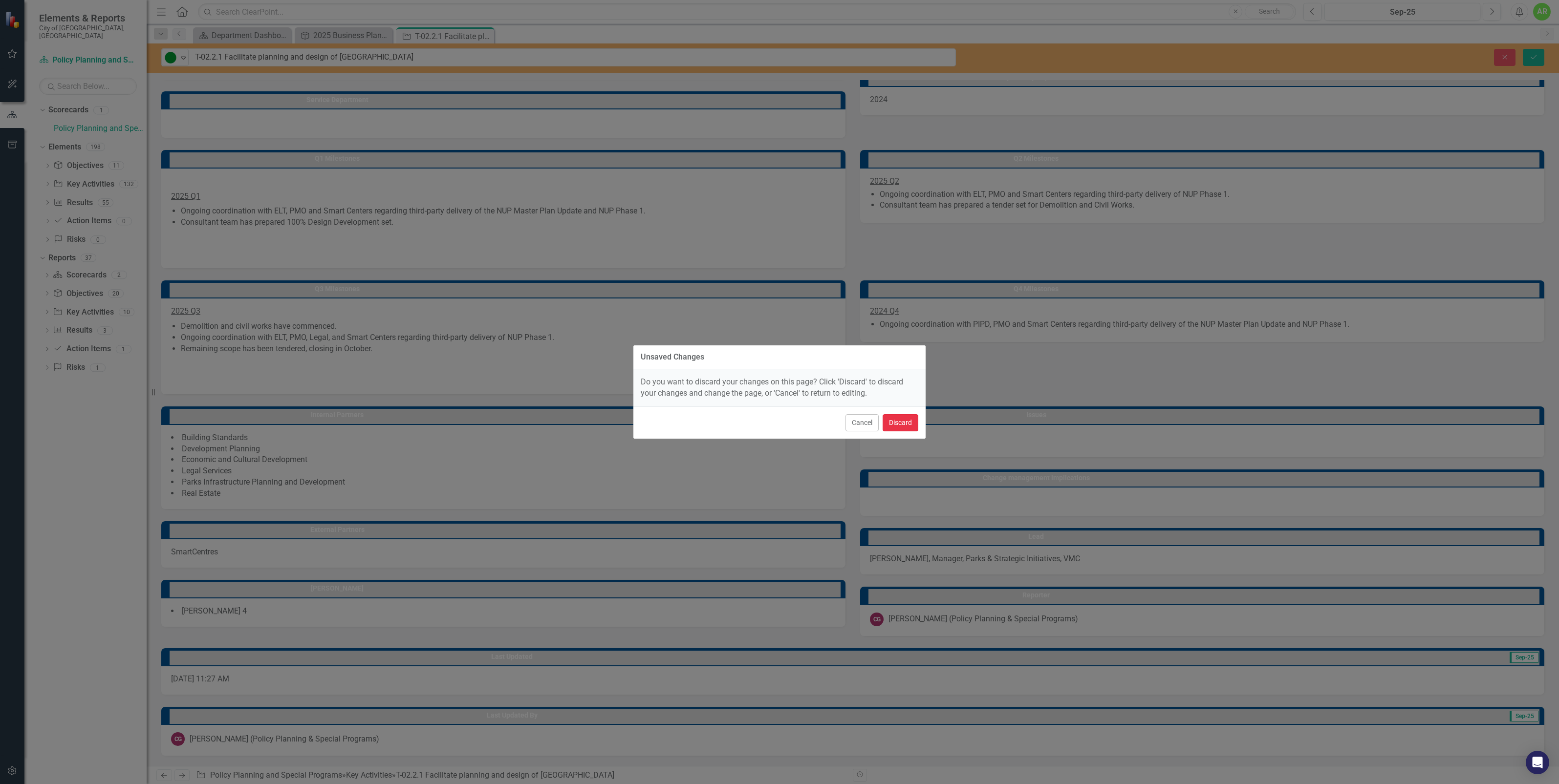
click at [908, 429] on button "Discard" at bounding box center [900, 423] width 36 height 17
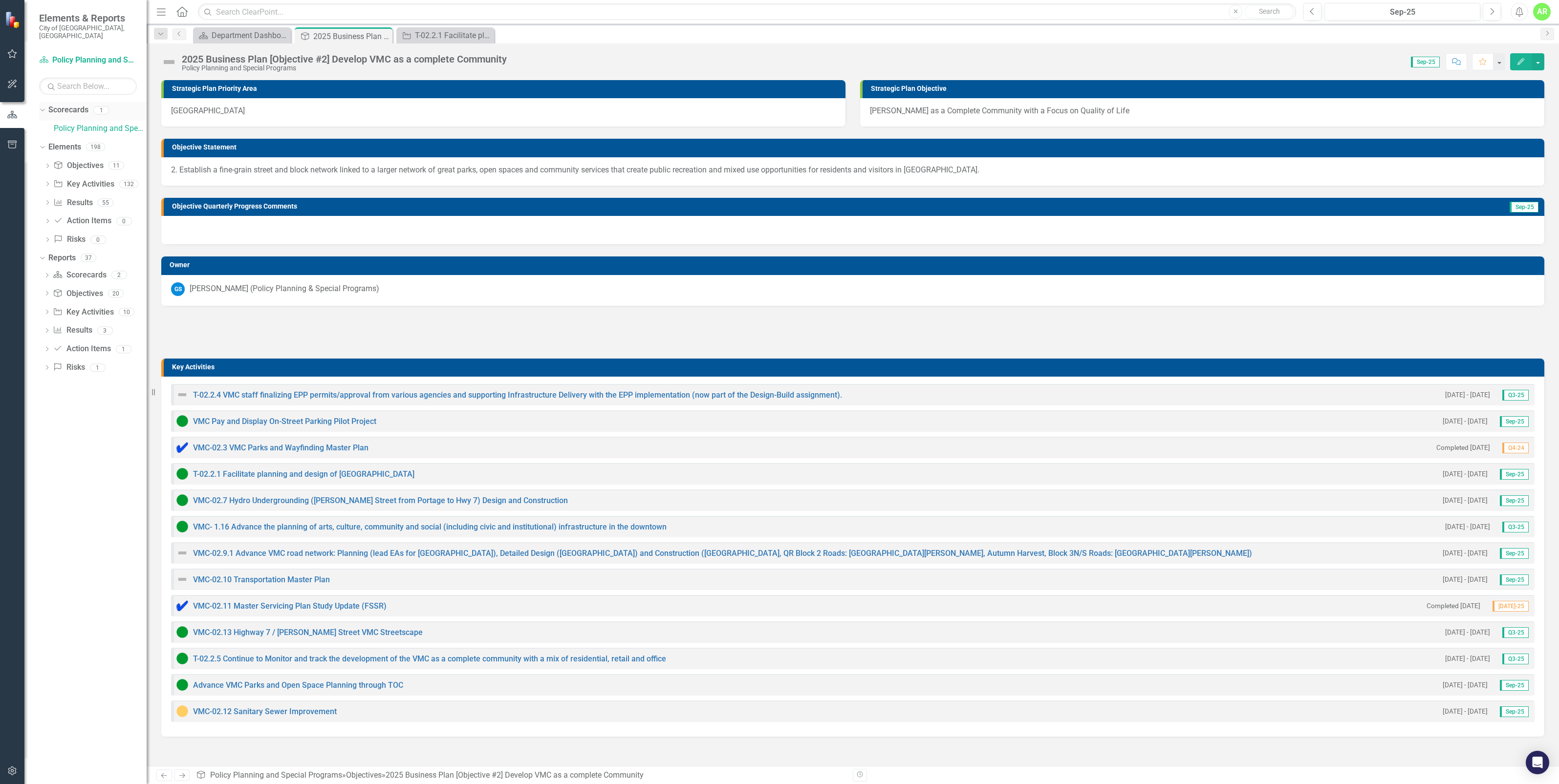
click at [47, 105] on div "Dropdown Scorecards 1" at bounding box center [93, 111] width 108 height 18
click at [105, 123] on link "Policy Planning and Special Programs" at bounding box center [99, 128] width 93 height 11
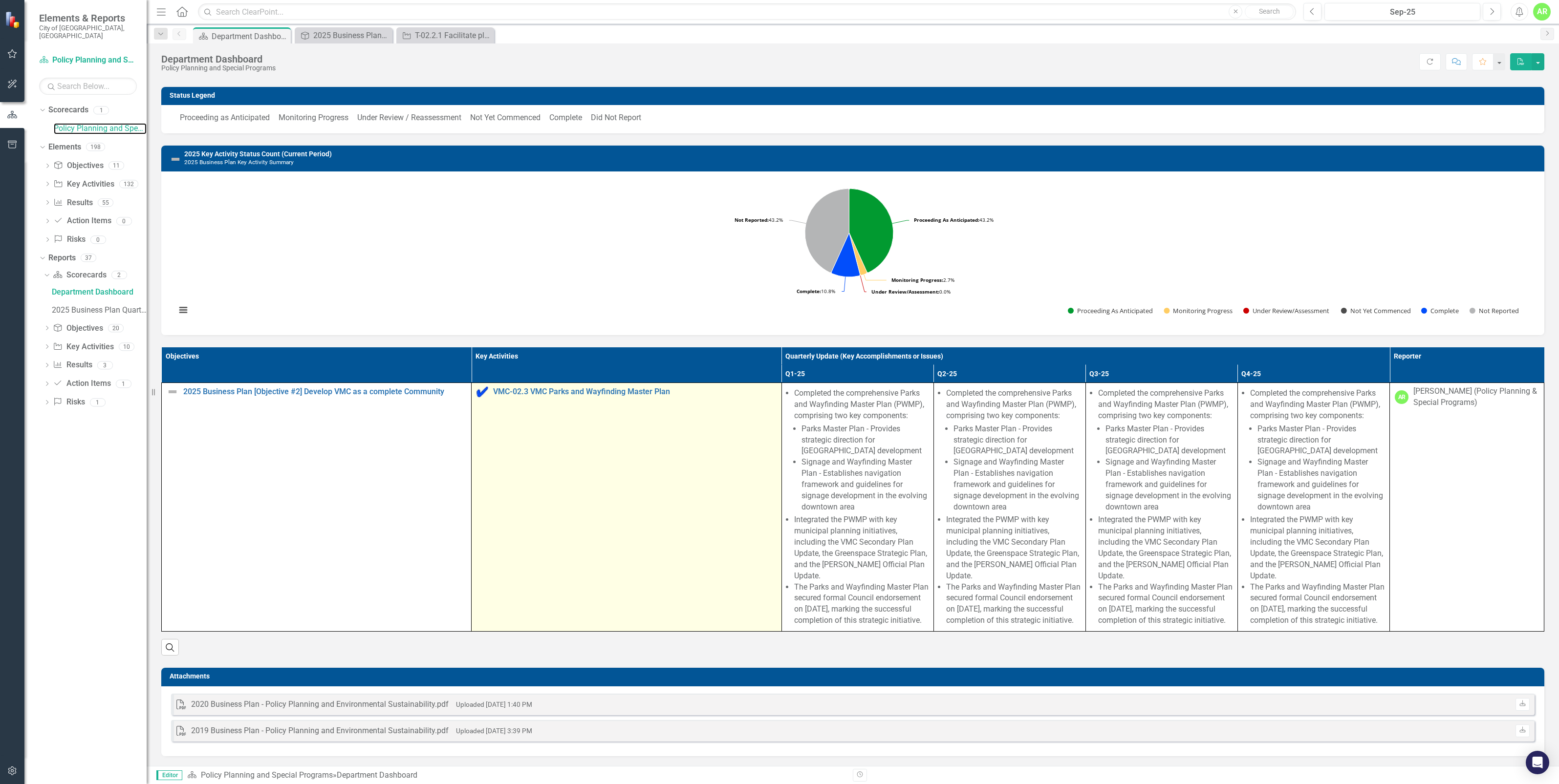
scroll to position [86, 0]
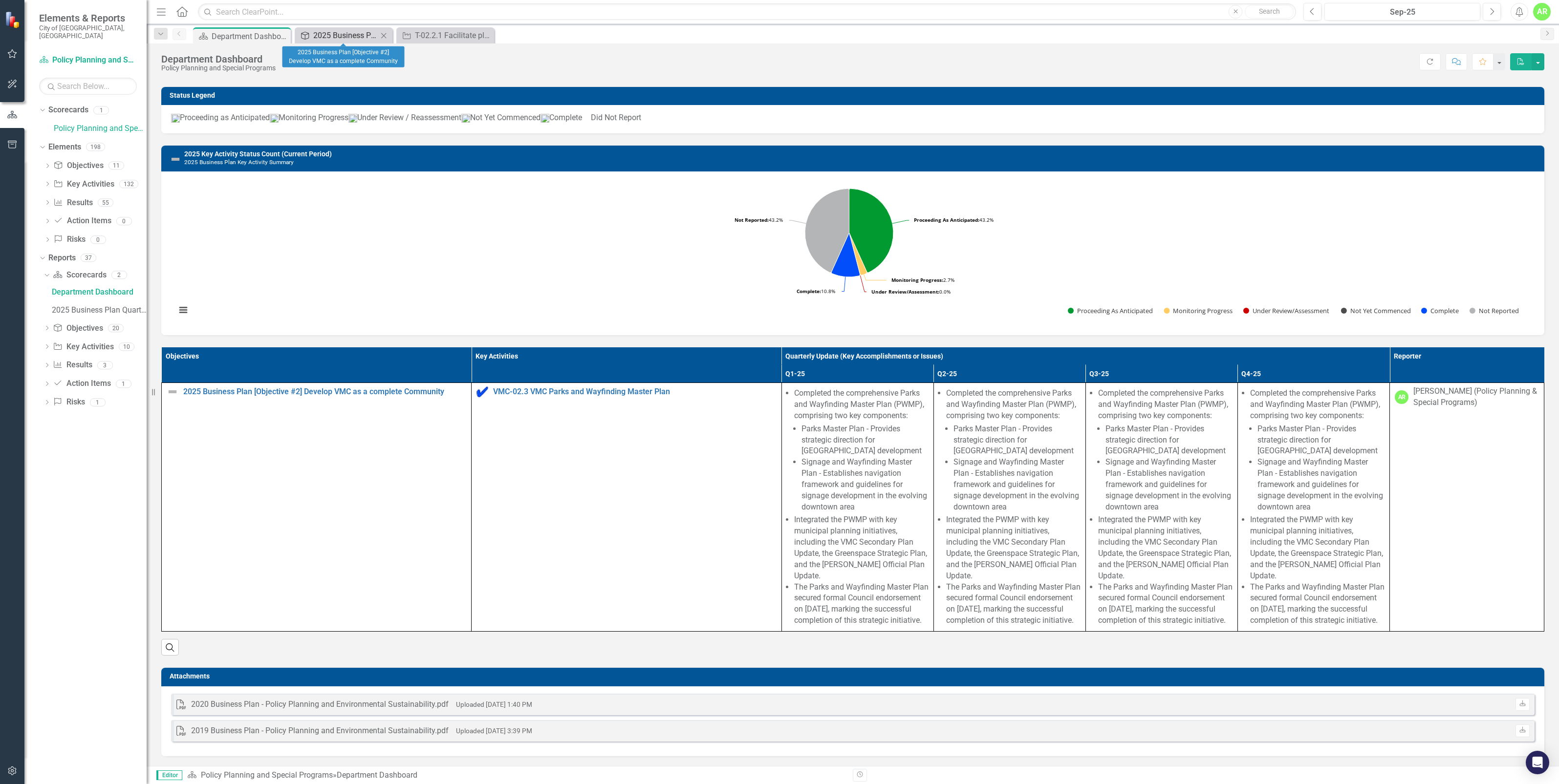
click at [356, 30] on div "2025 Business Plan [Objective #2] Develop VMC as a complete Community" at bounding box center [345, 35] width 64 height 13
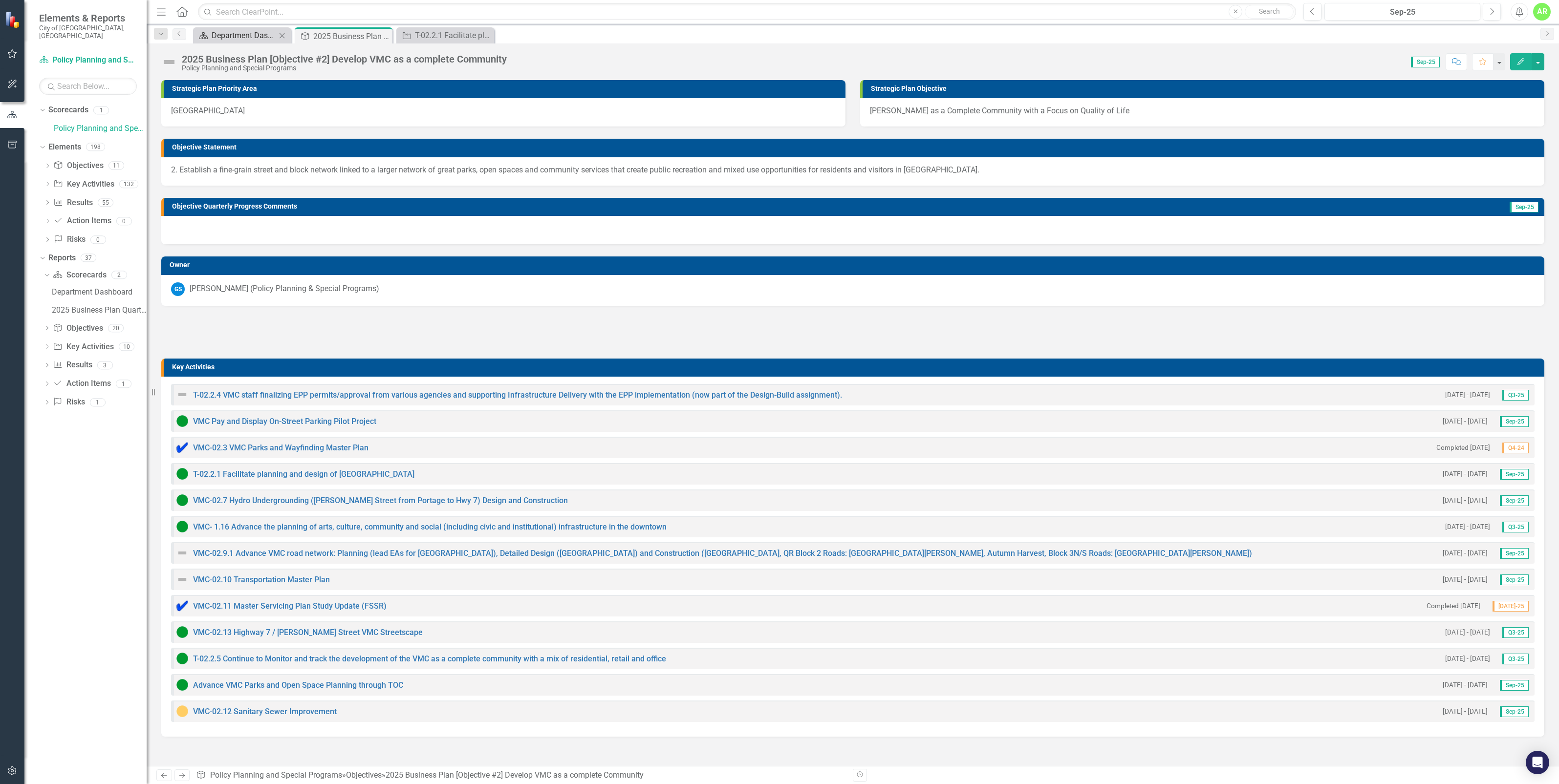
click at [216, 39] on div "Department Dashboard" at bounding box center [243, 35] width 64 height 13
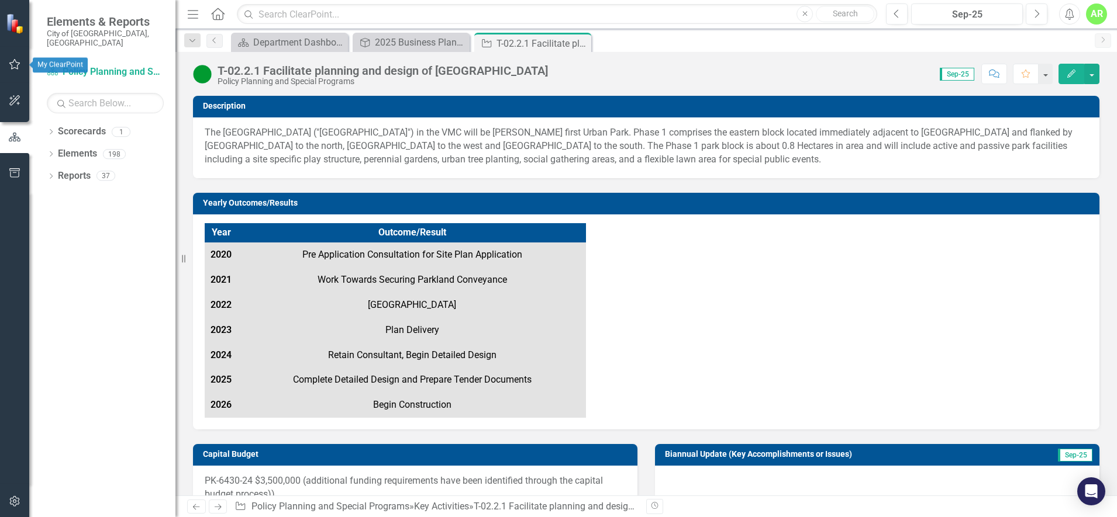
click at [13, 62] on icon "button" at bounding box center [14, 64] width 11 height 11
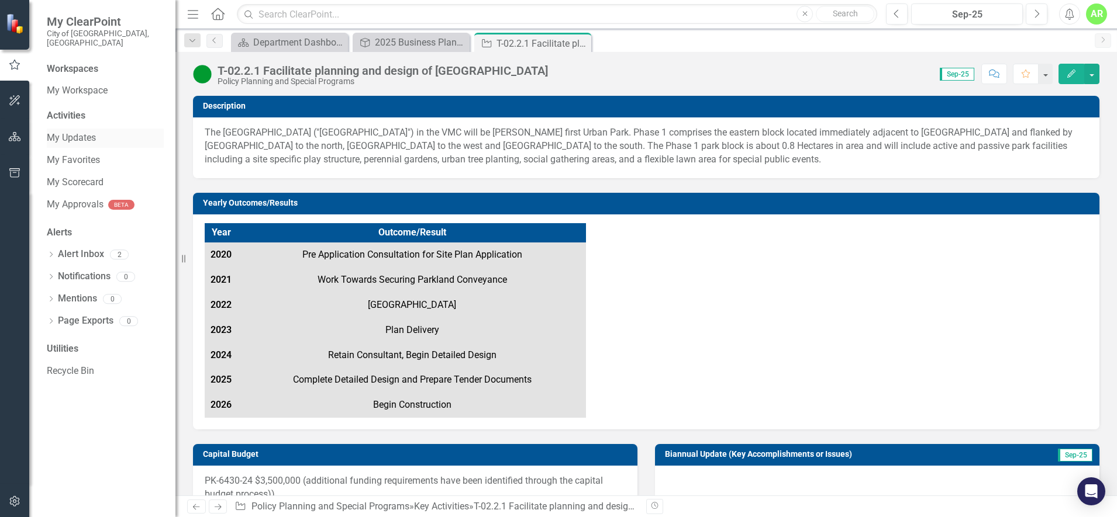
click at [75, 132] on link "My Updates" at bounding box center [105, 138] width 117 height 13
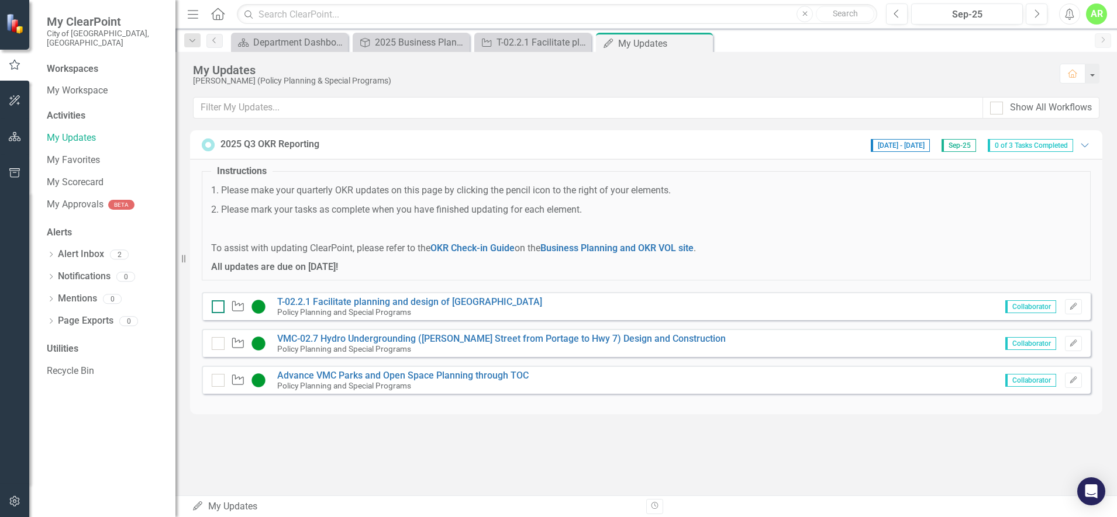
click at [217, 308] on input "checkbox" at bounding box center [216, 304] width 8 height 8
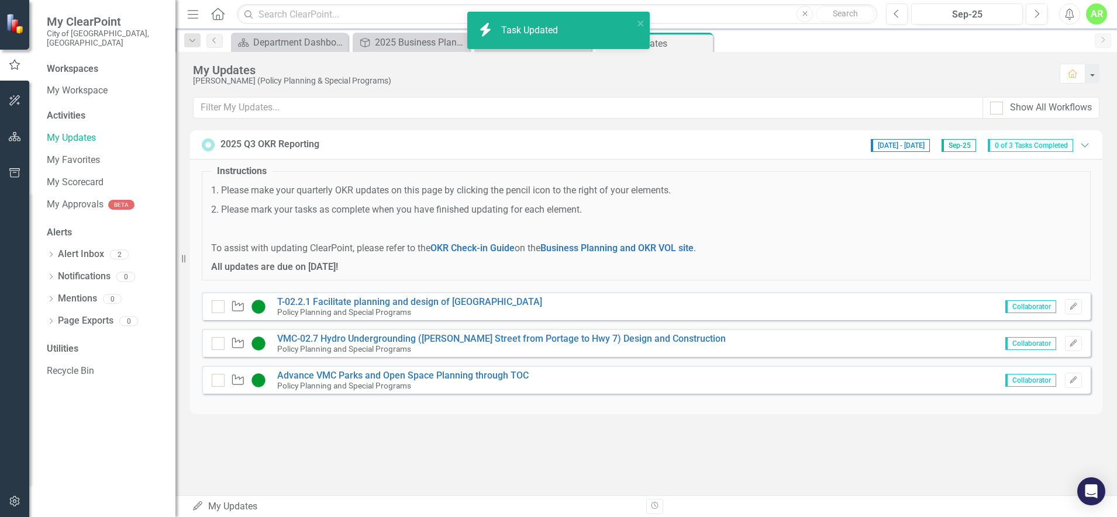
checkbox input "true"
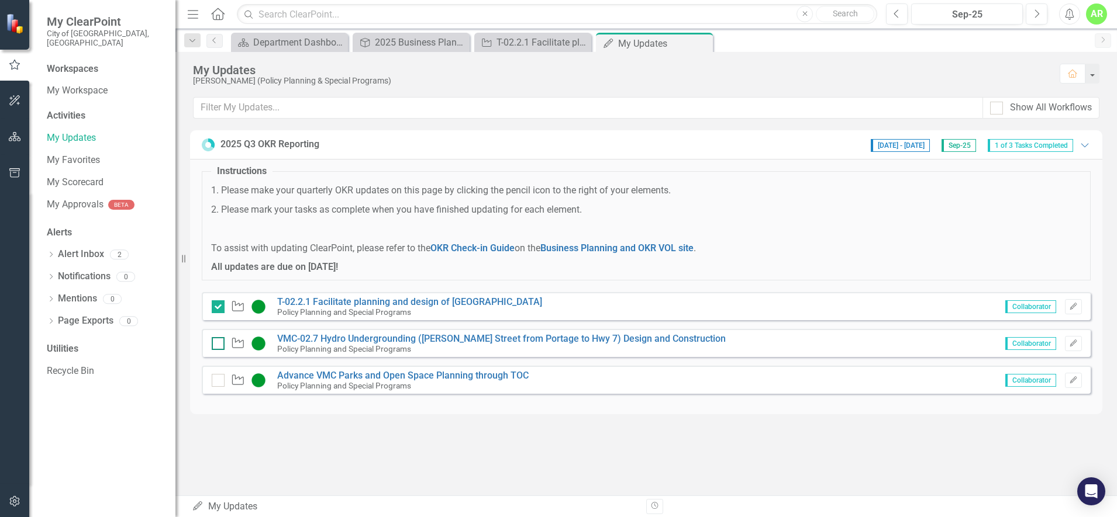
click at [218, 343] on input "checkbox" at bounding box center [216, 341] width 8 height 8
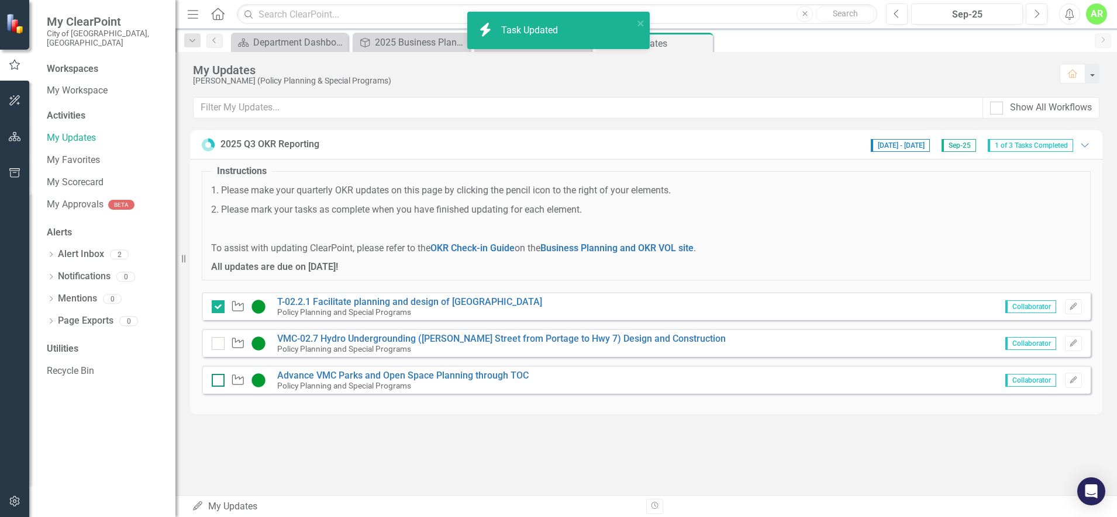
checkbox input "true"
click at [215, 385] on div at bounding box center [218, 380] width 13 height 13
click at [215, 382] on input "checkbox" at bounding box center [216, 378] width 8 height 8
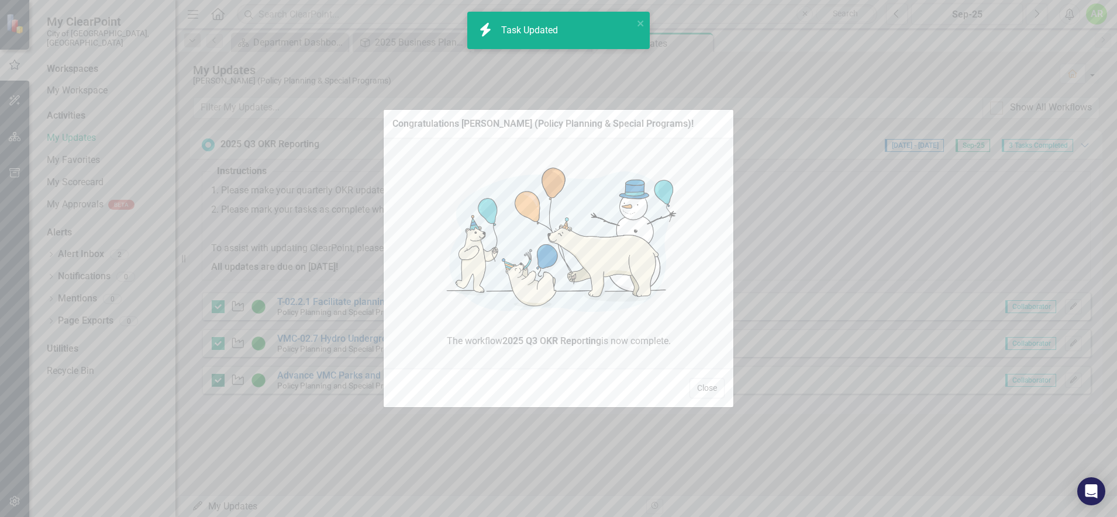
checkbox input "true"
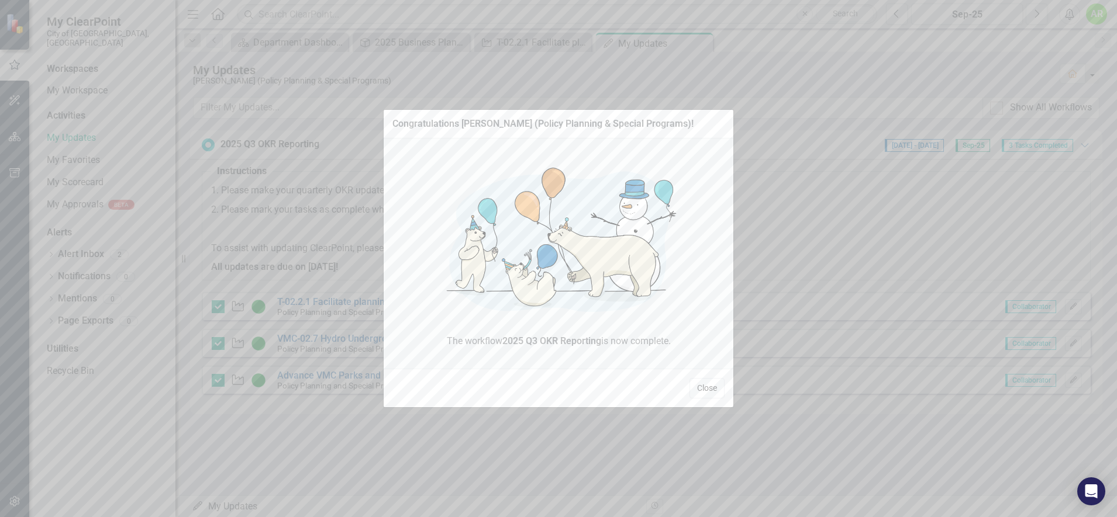
click at [711, 391] on button "Close" at bounding box center [706, 388] width 35 height 20
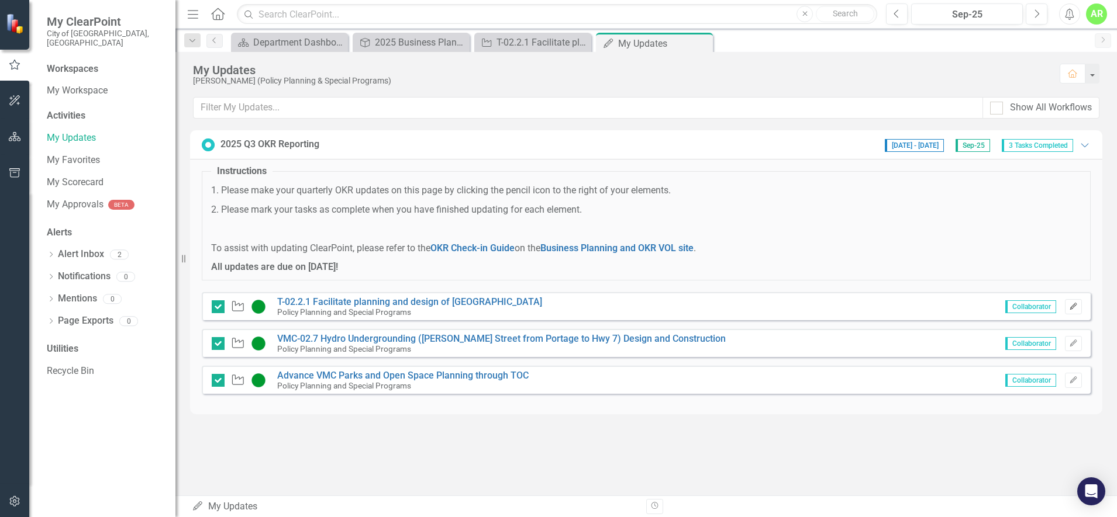
click at [1073, 308] on icon "Edit" at bounding box center [1073, 306] width 9 height 7
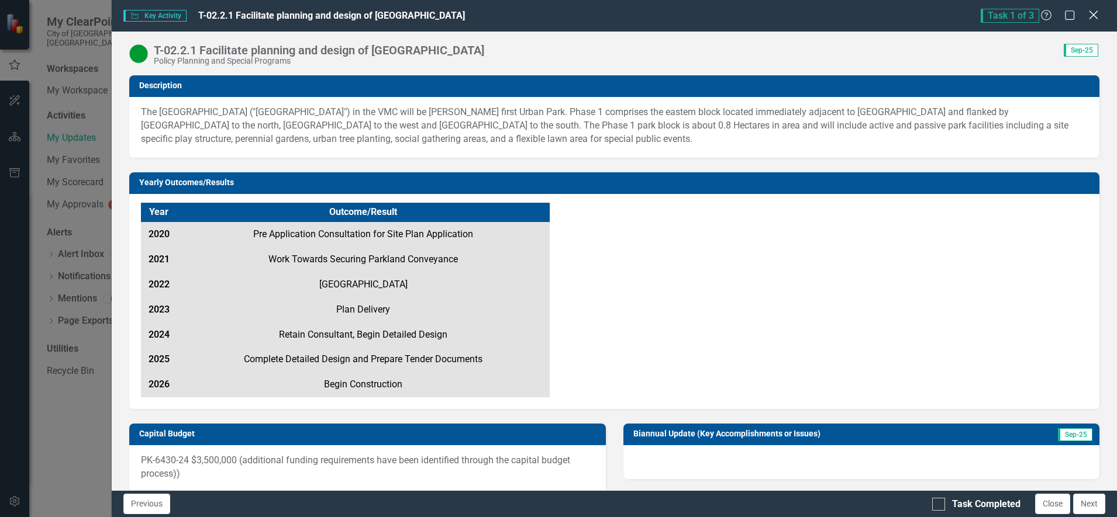
click at [1091, 16] on icon "Close" at bounding box center [1093, 14] width 15 height 11
